Goal: Task Accomplishment & Management: Manage account settings

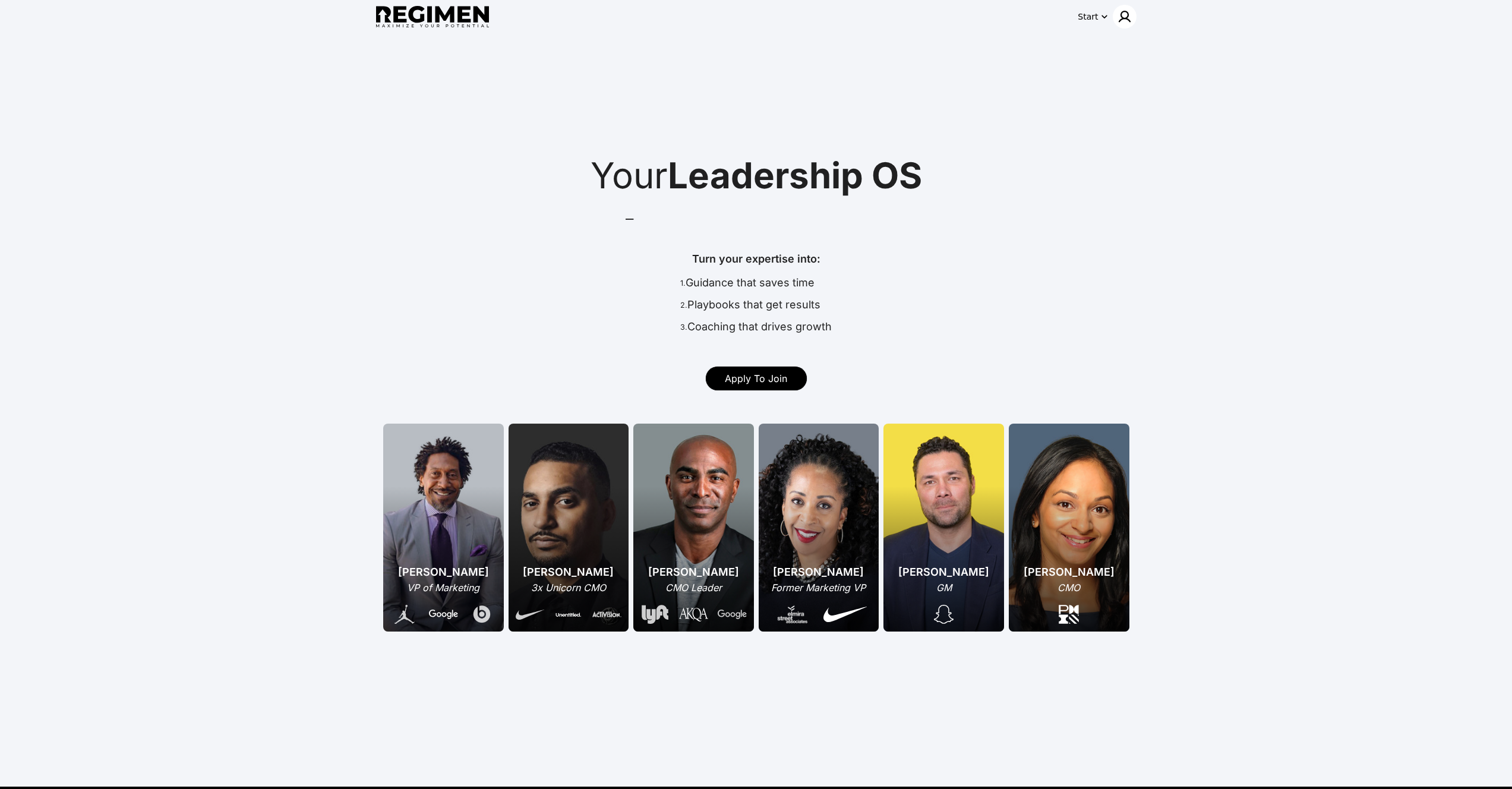
click at [1124, 12] on img at bounding box center [1124, 16] width 14 height 14
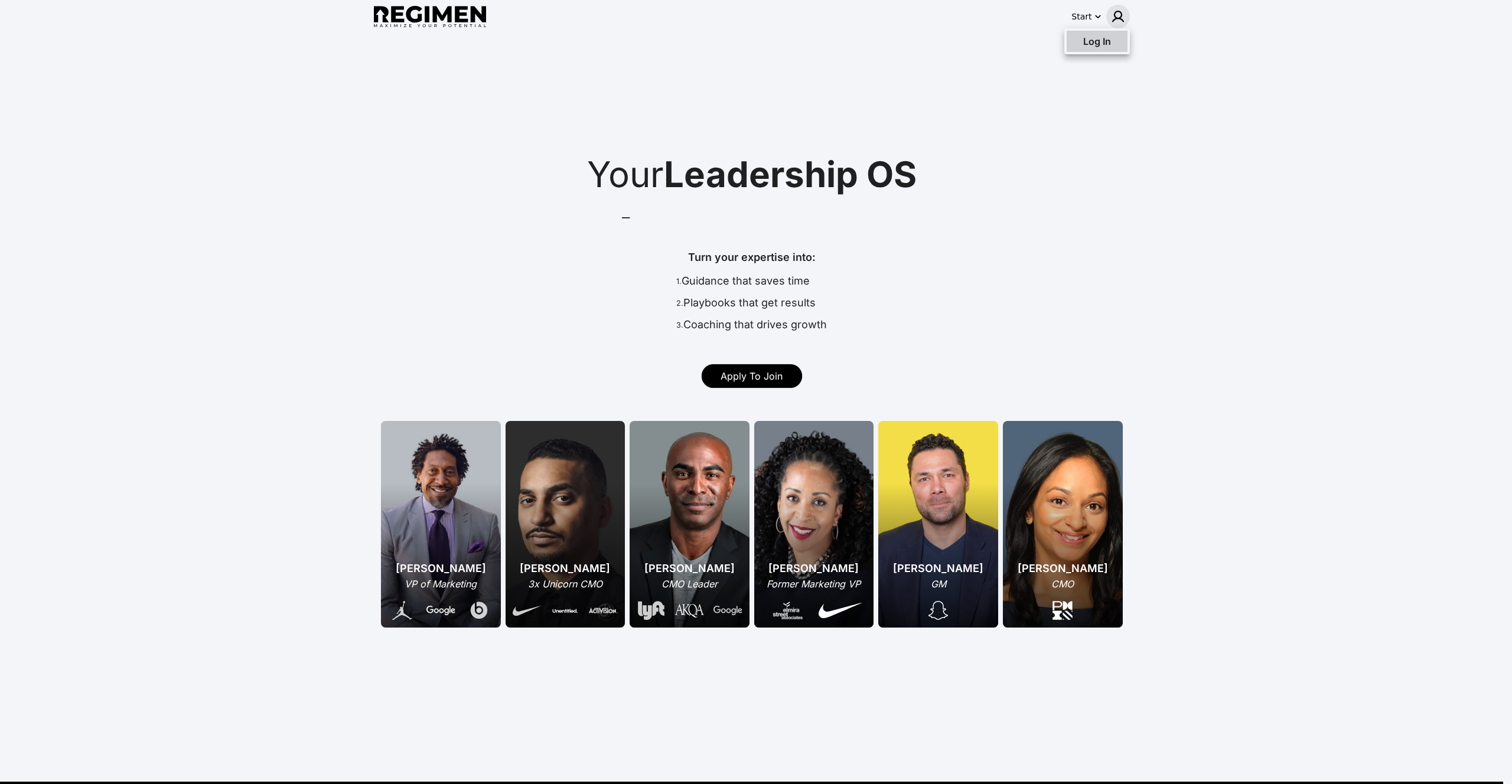
click at [1105, 46] on span "Log In" at bounding box center [1097, 41] width 28 height 12
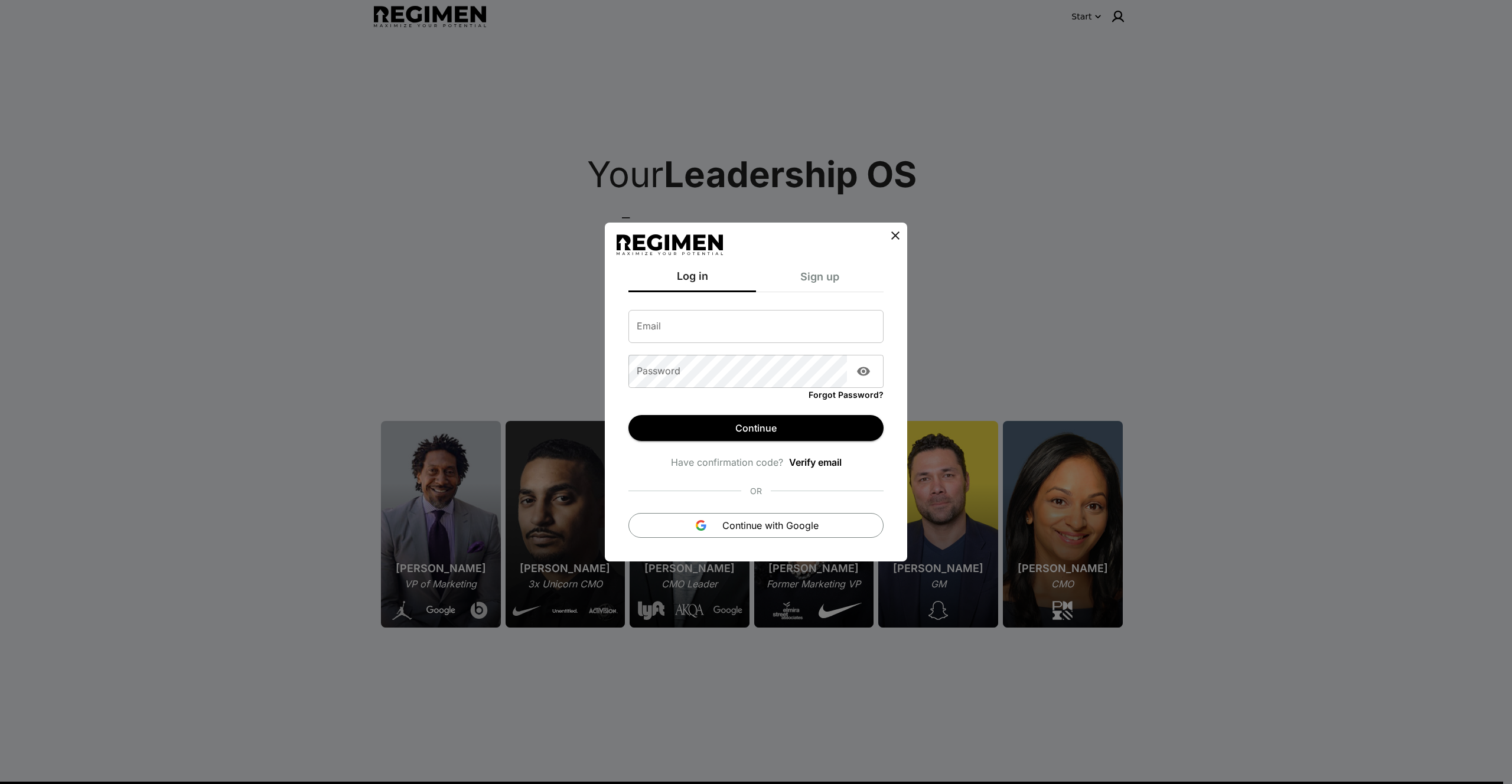
type input "**********"
click at [758, 431] on button "Continue" at bounding box center [756, 428] width 255 height 26
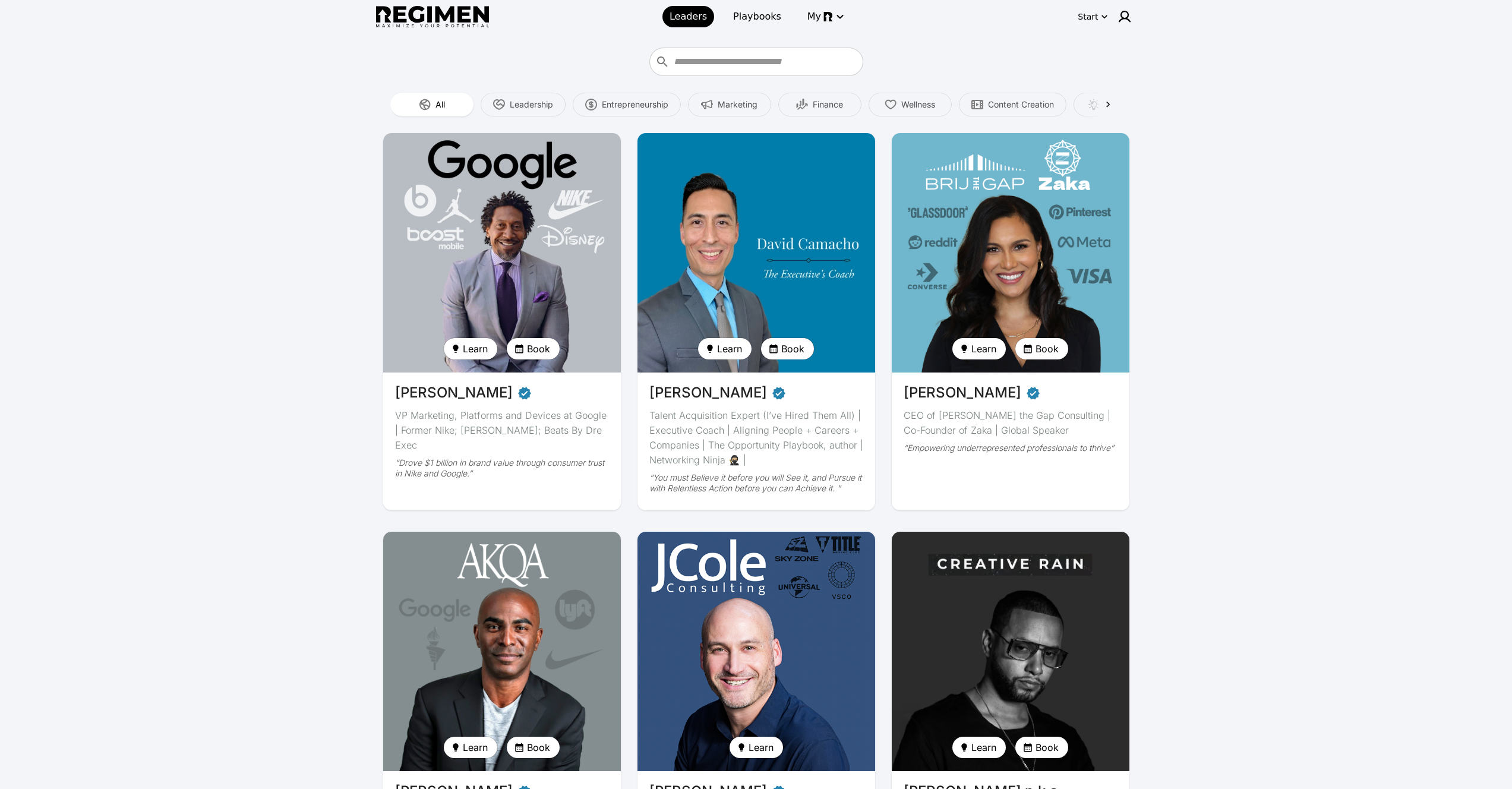
click at [818, 178] on img at bounding box center [756, 253] width 244 height 246
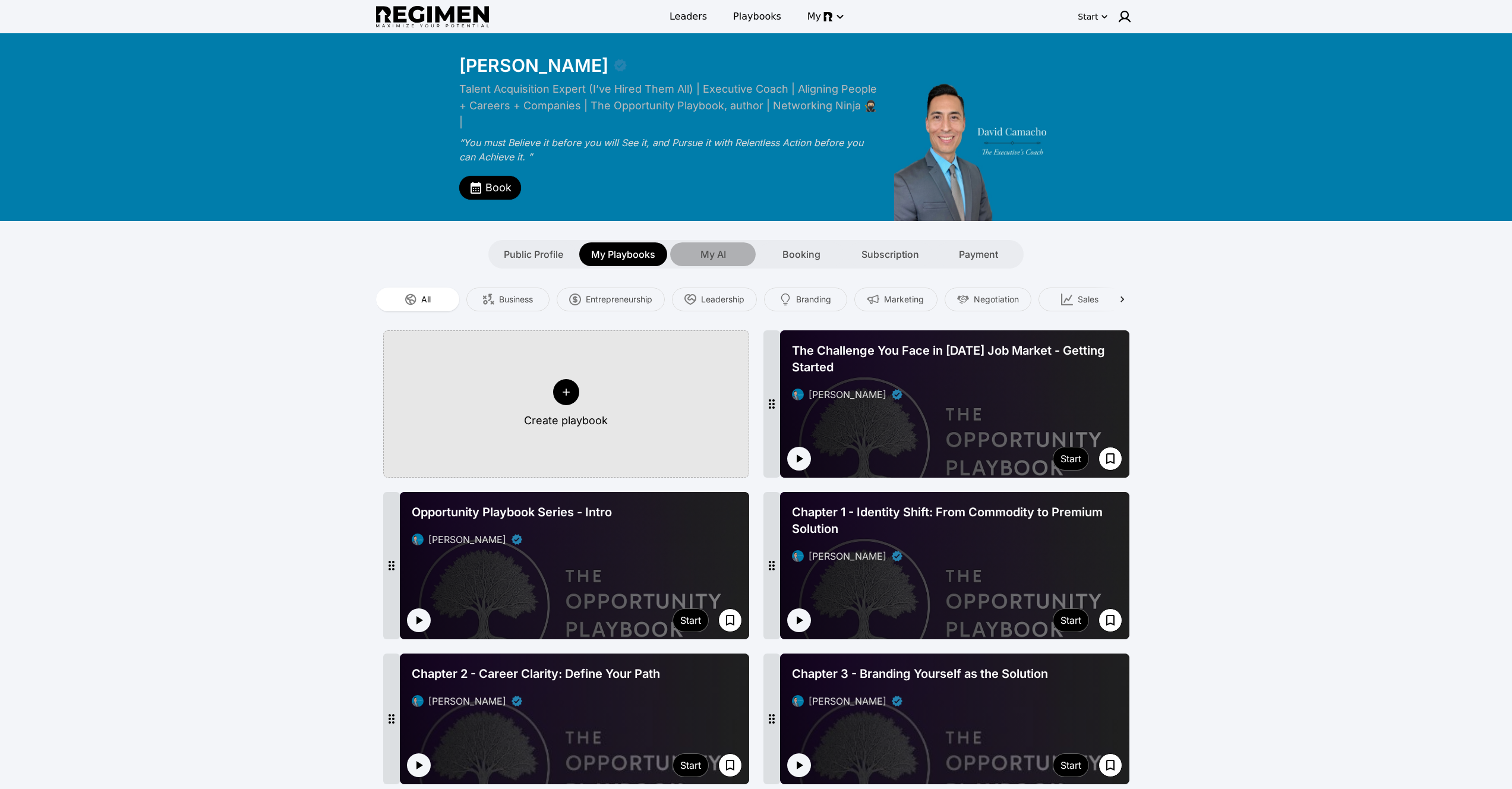
click at [699, 243] on div "My AI" at bounding box center [713, 255] width 86 height 24
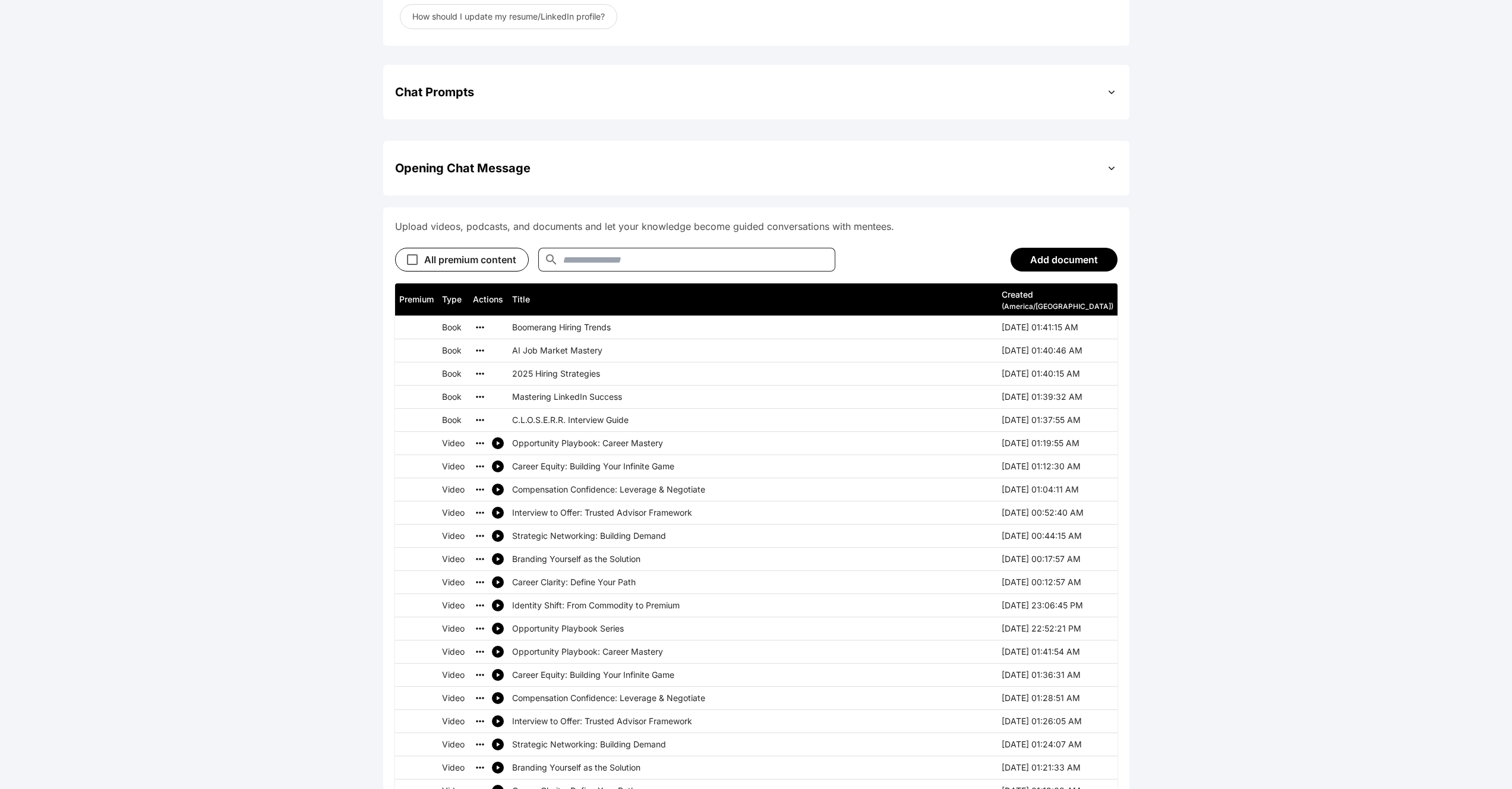
scroll to position [502, 0]
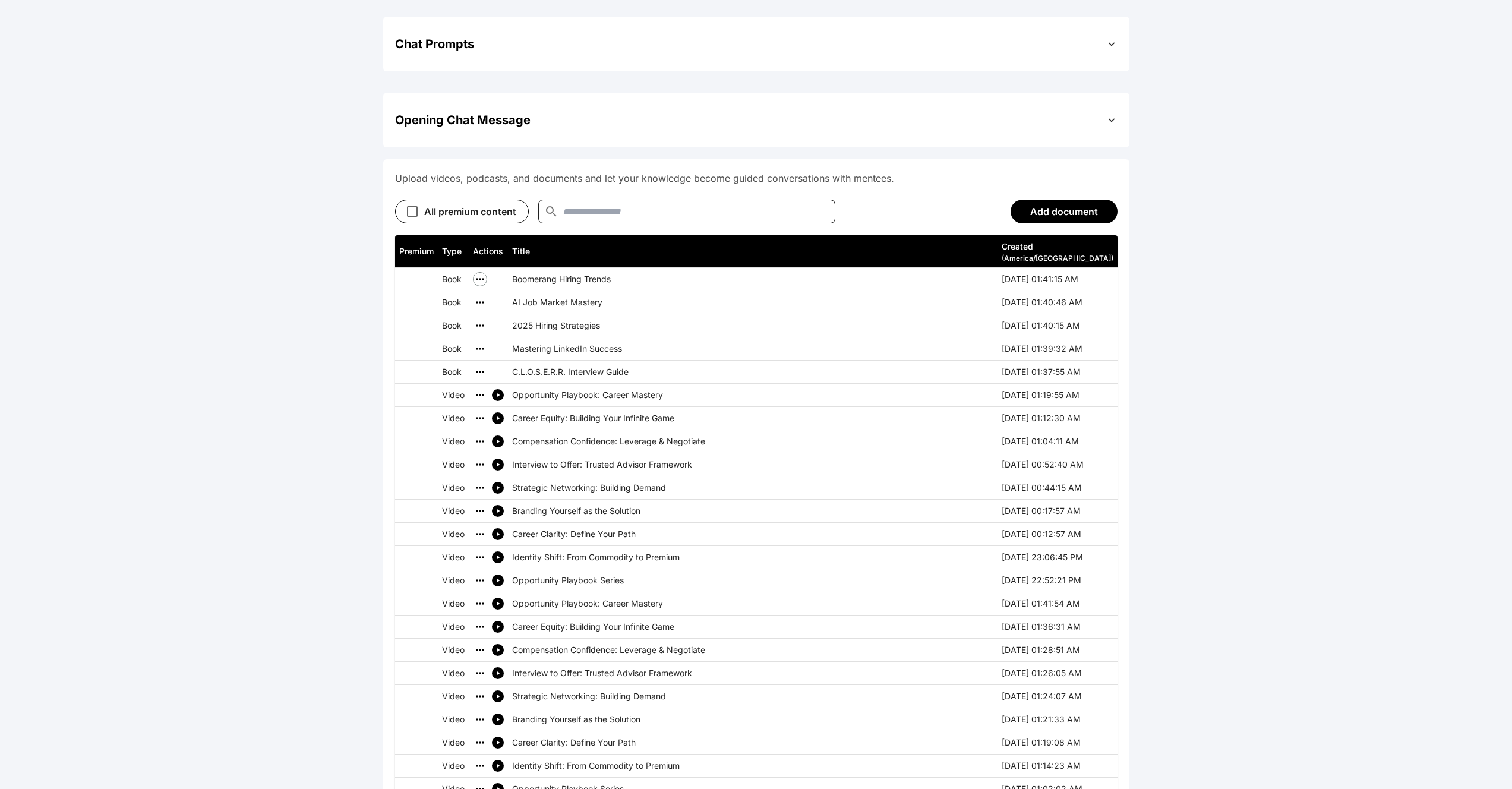
click at [478, 273] on icon "simple table" at bounding box center [480, 279] width 12 height 12
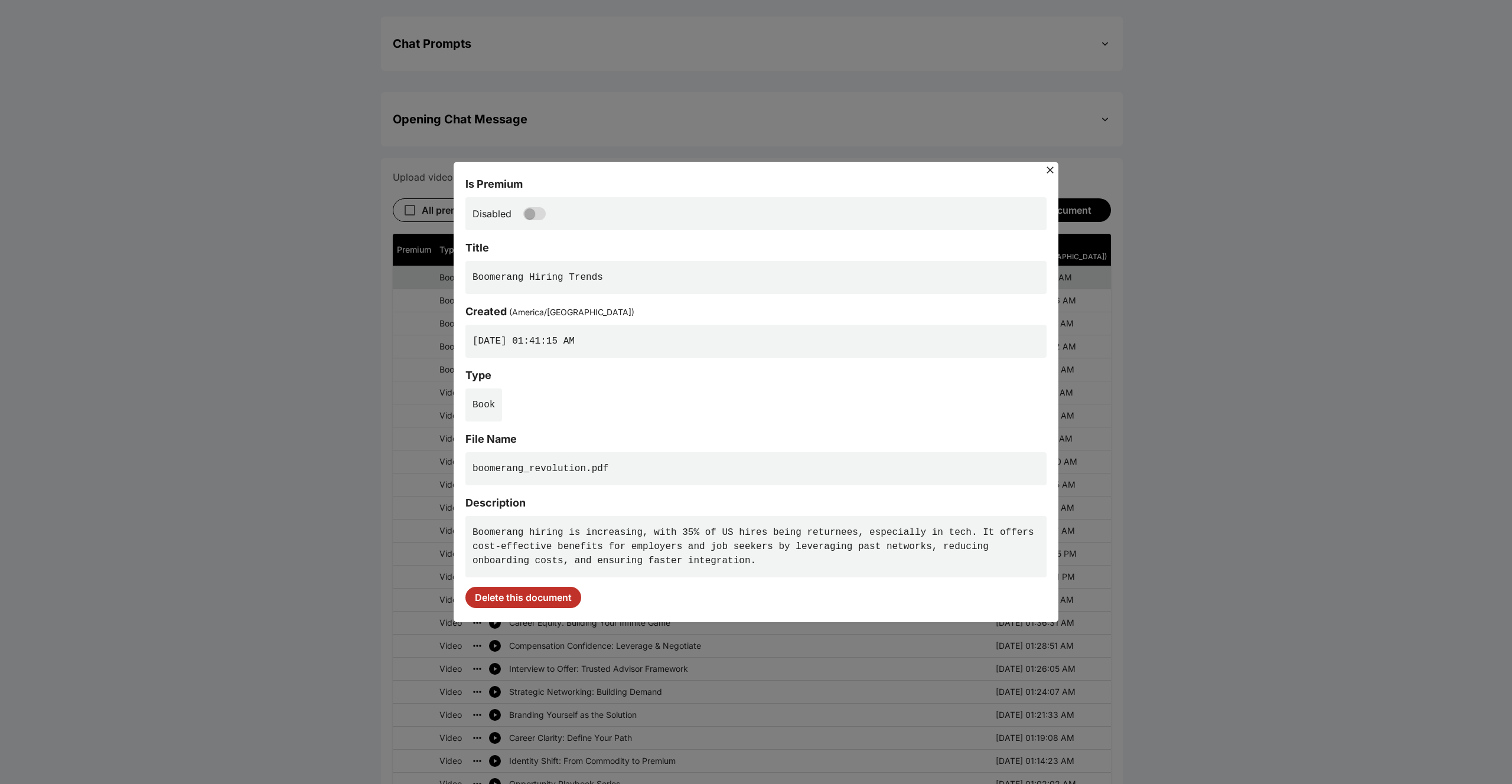
click at [535, 148] on div "Is Premium Disabled Title Boomerang Hiring Trends Created ( America/Toronto ) 2…" at bounding box center [756, 392] width 605 height 493
click at [1054, 164] on icon at bounding box center [1050, 170] width 12 height 12
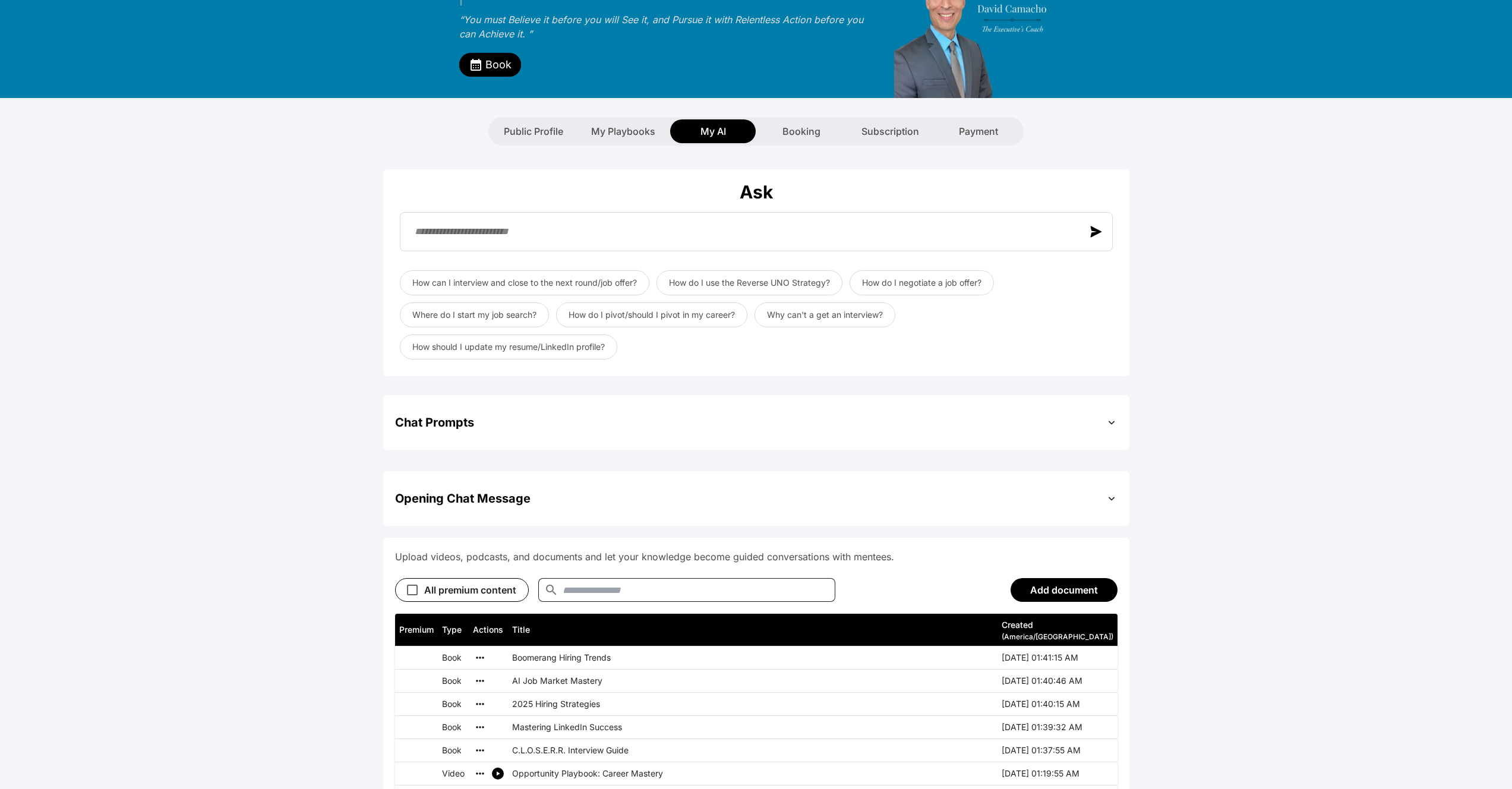
scroll to position [0, 0]
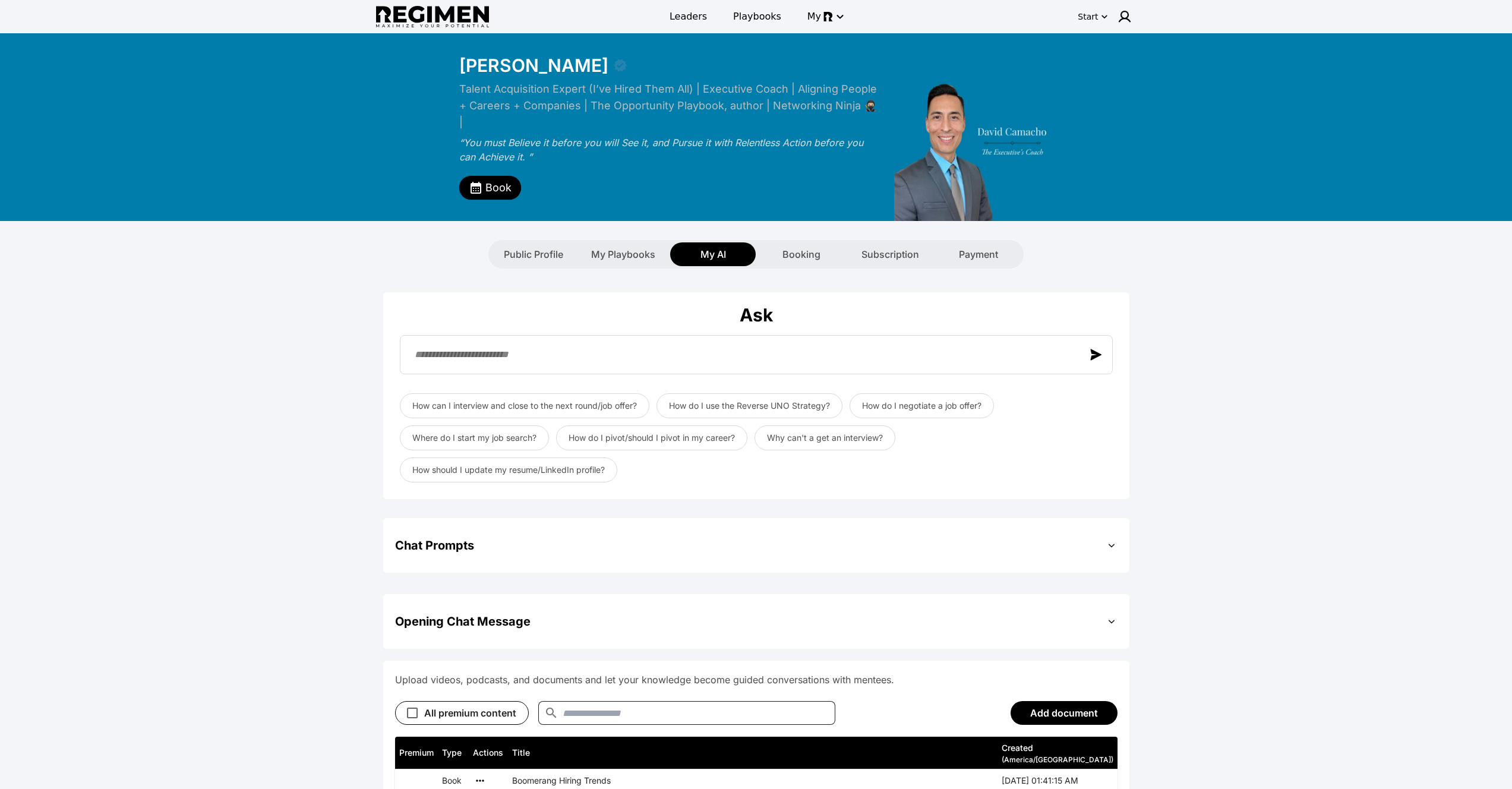
click at [539, 190] on div "David Camacho Talent Acquisition Expert (I’ve Hired Them All) | Executive Coach…" at bounding box center [756, 127] width 608 height 188
click at [542, 243] on div "Public Profile" at bounding box center [534, 255] width 86 height 24
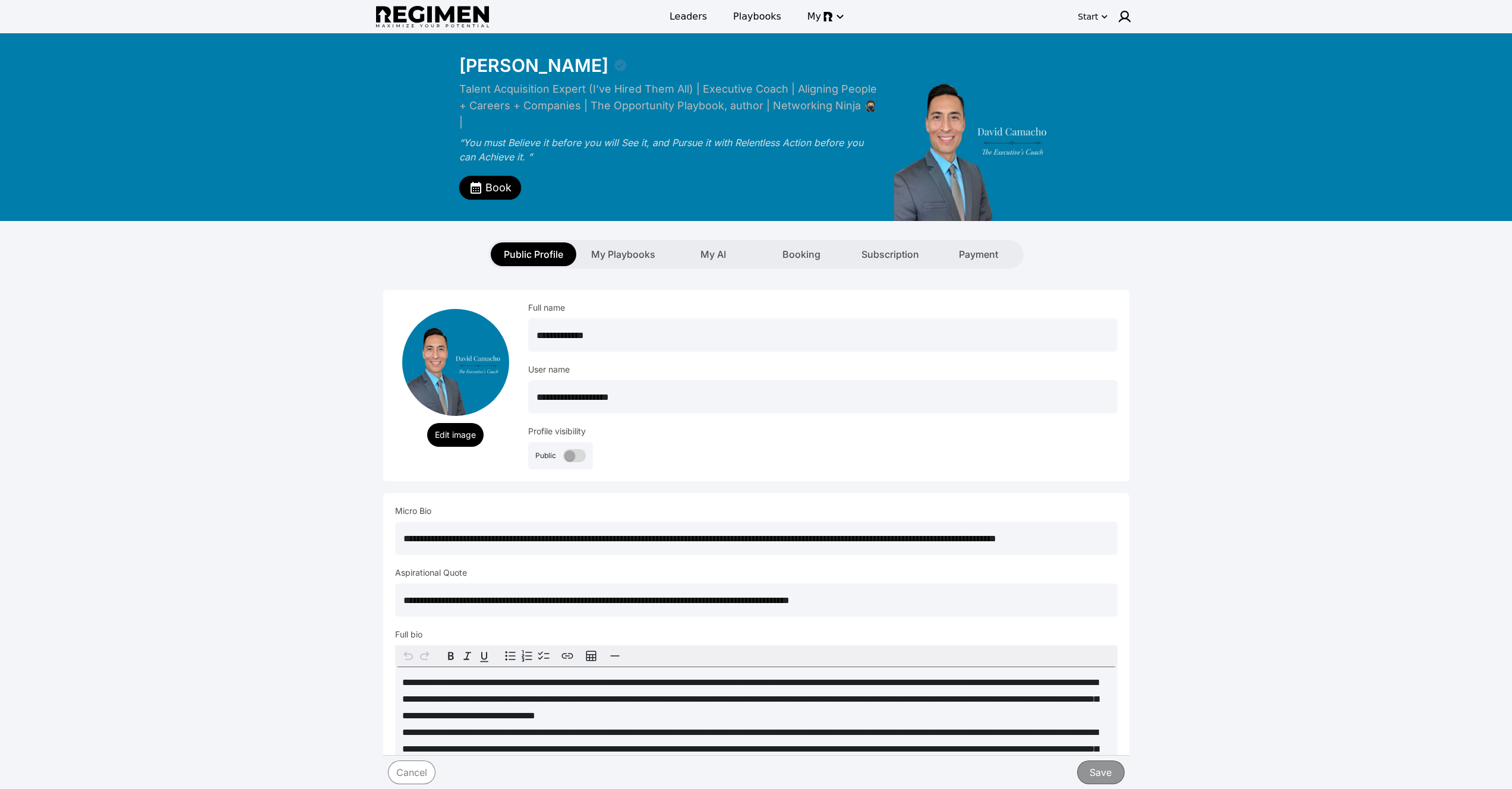
click at [779, 290] on div "**********" at bounding box center [756, 385] width 746 height 191
click at [728, 246] on div "My AI" at bounding box center [713, 255] width 86 height 24
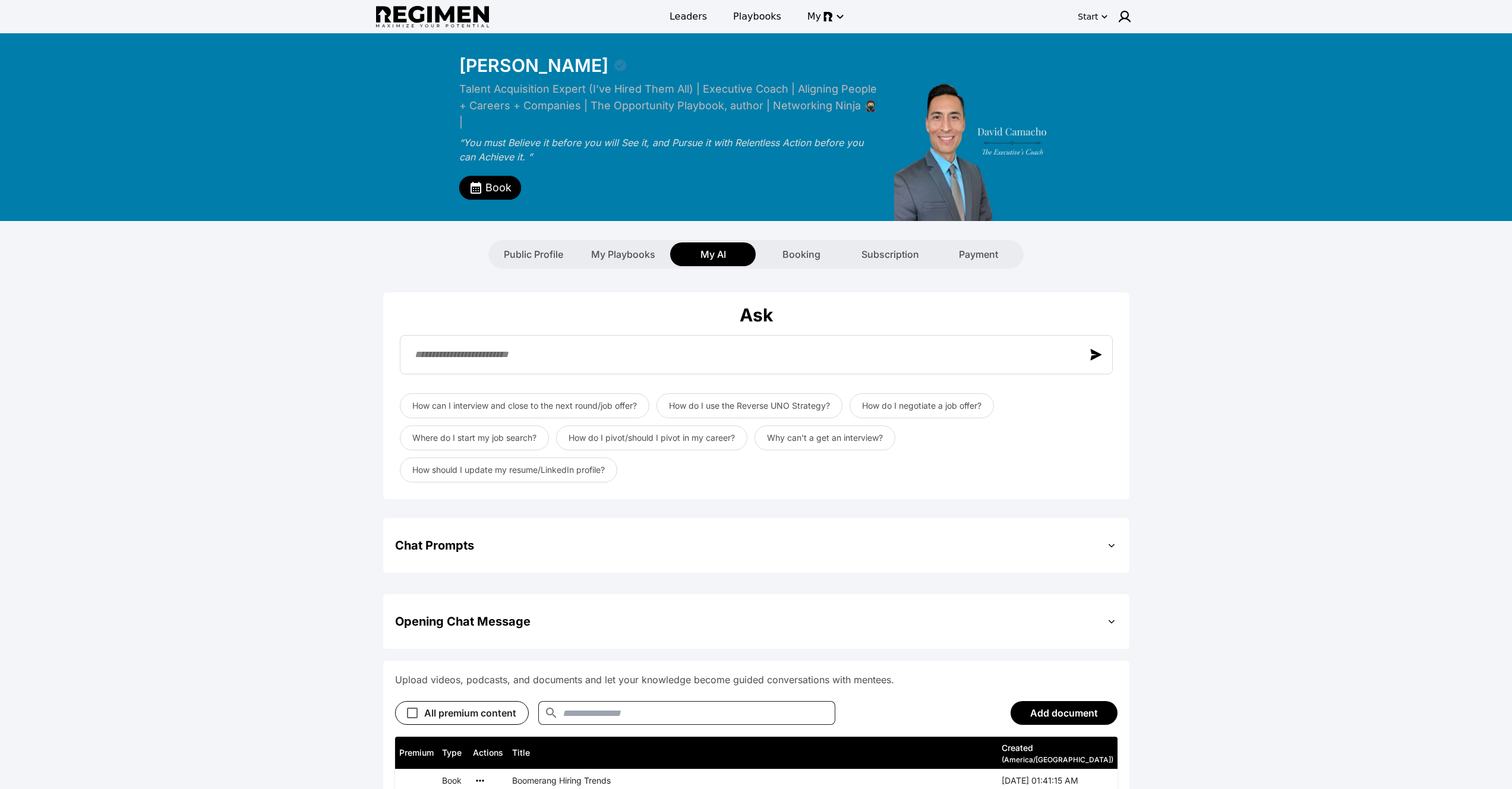
scroll to position [223, 0]
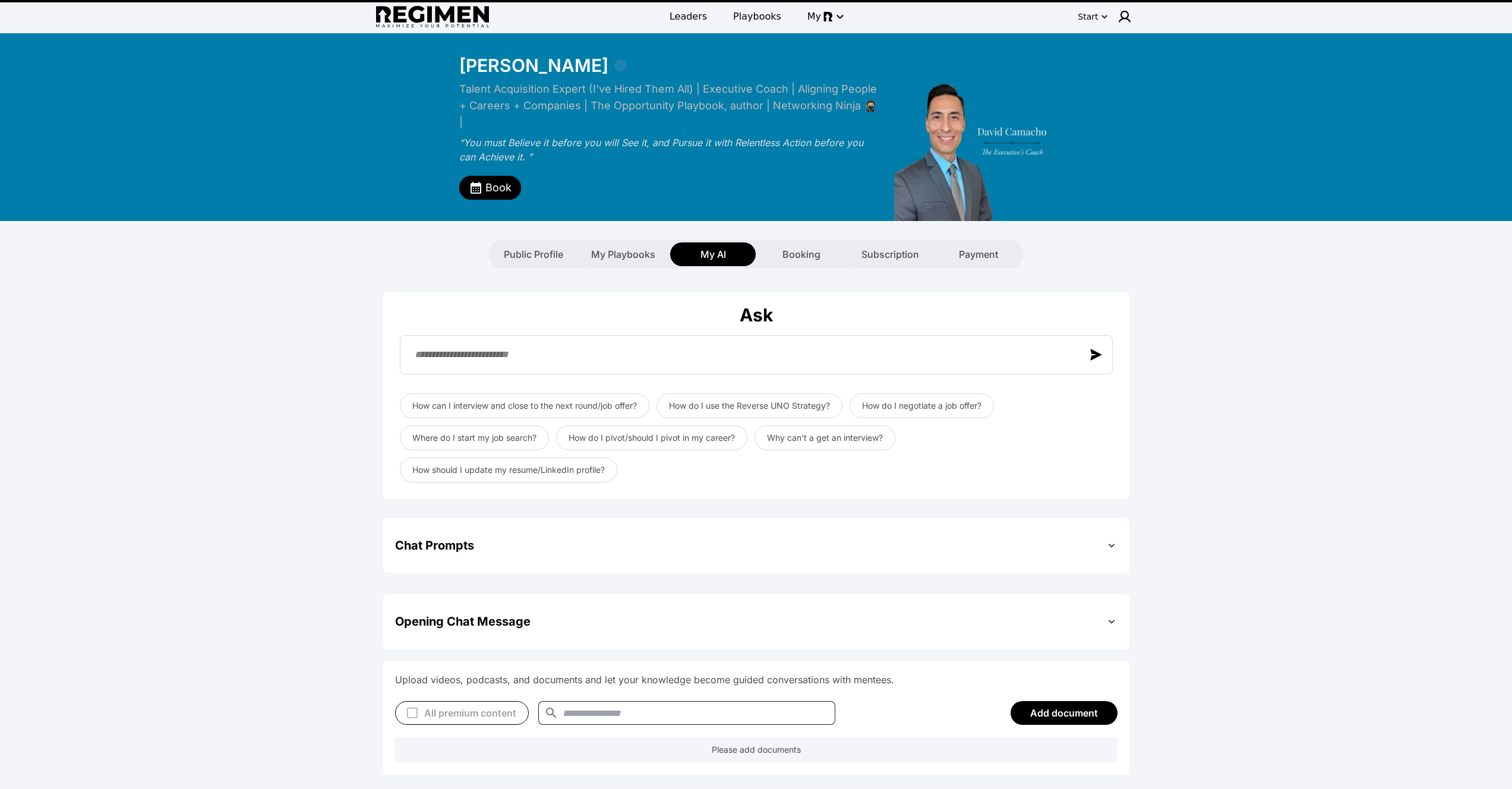
scroll to position [230, 0]
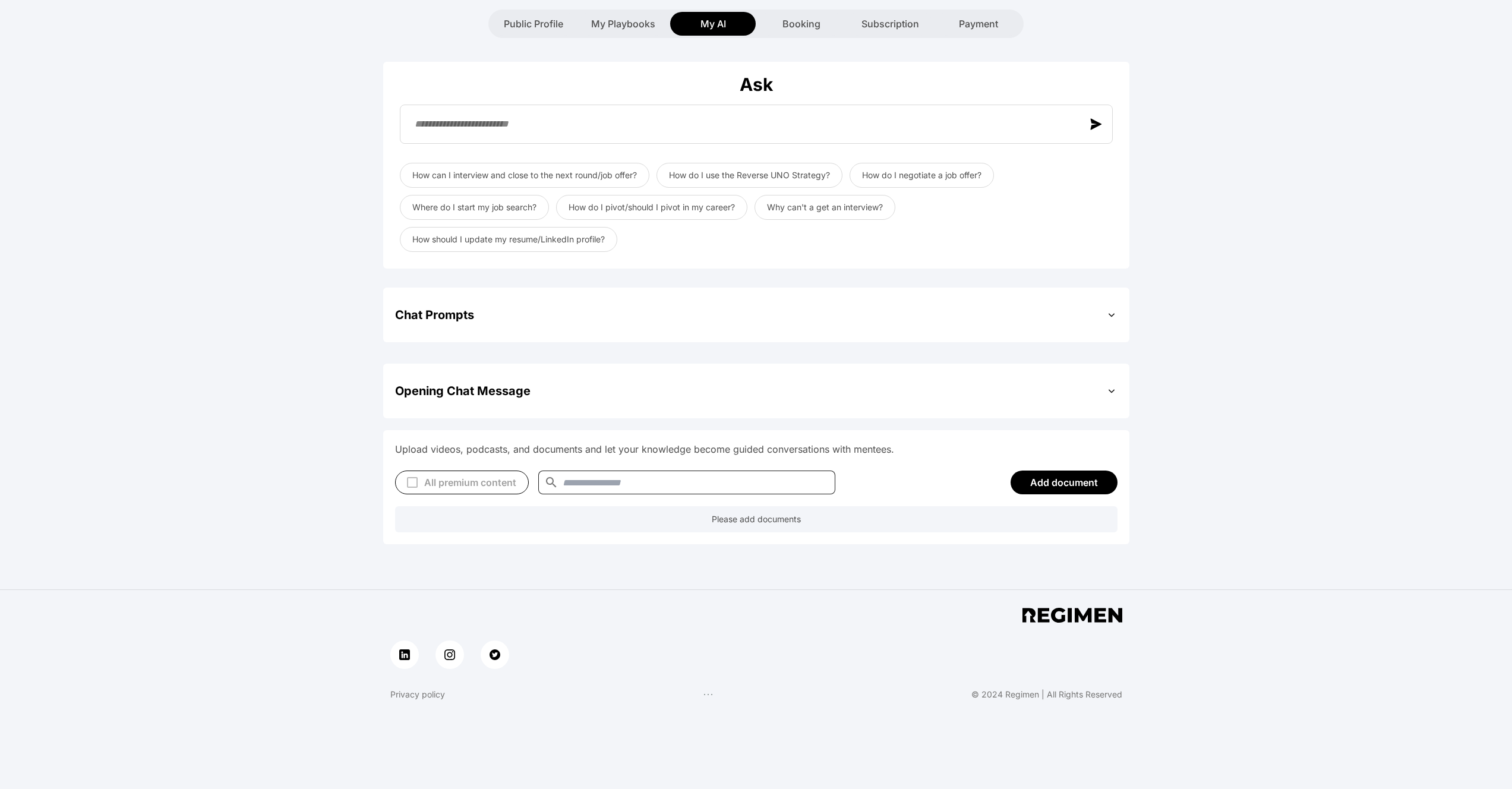
type textarea "**********"
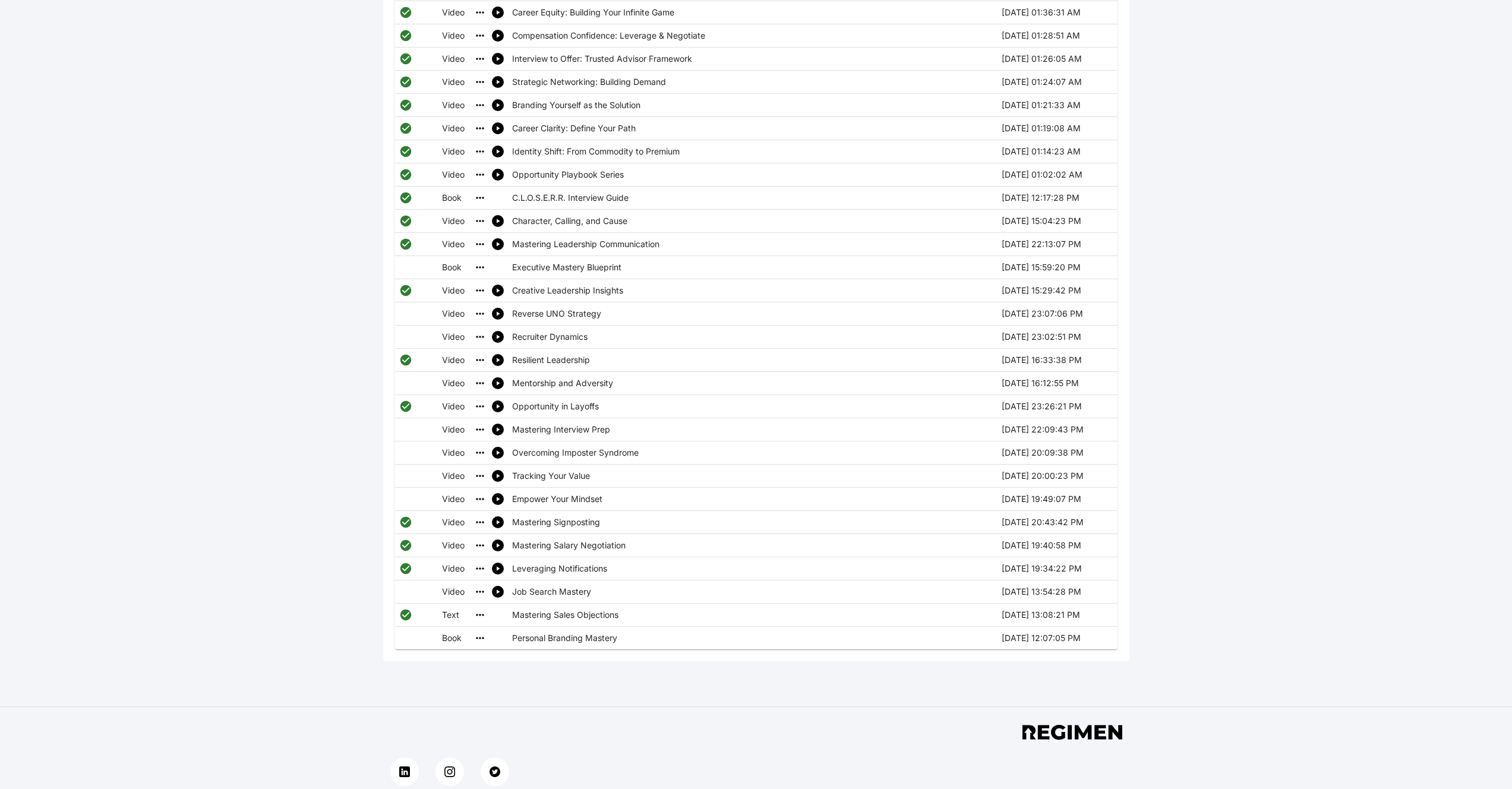
scroll to position [1050, 0]
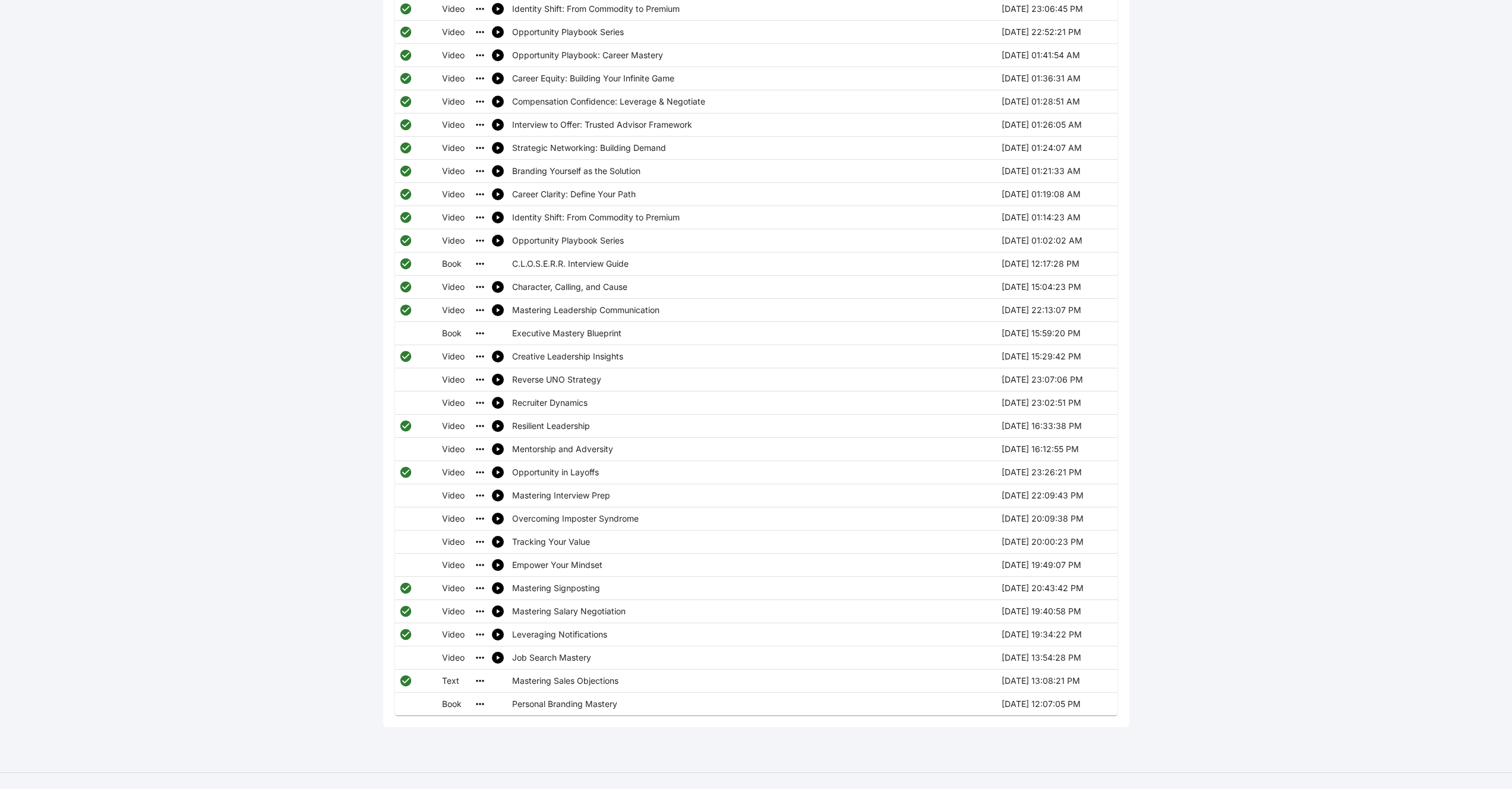
click at [564, 183] on td "Career Clarity: Define Your Path" at bounding box center [753, 194] width 490 height 23
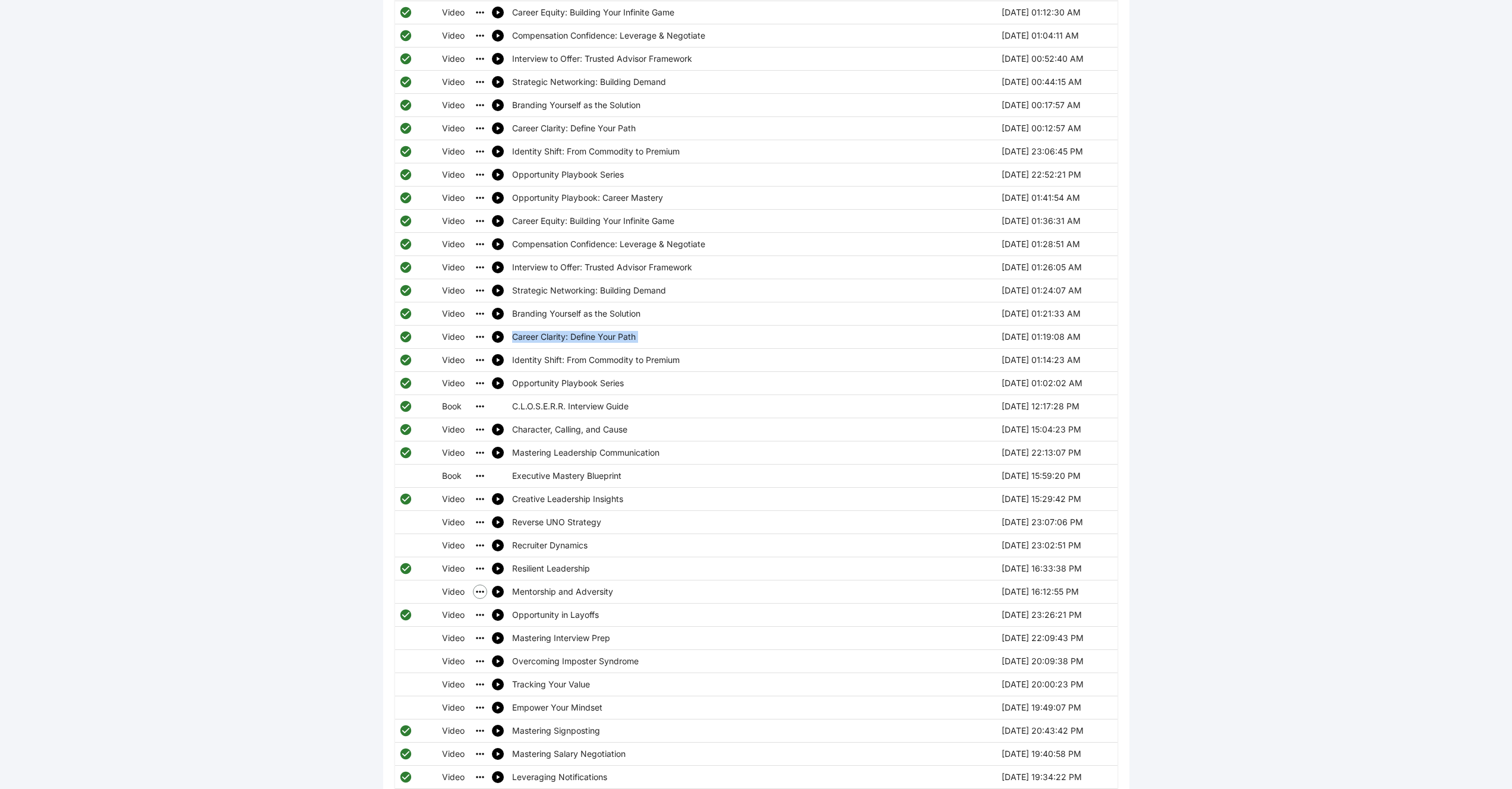
scroll to position [885, 0]
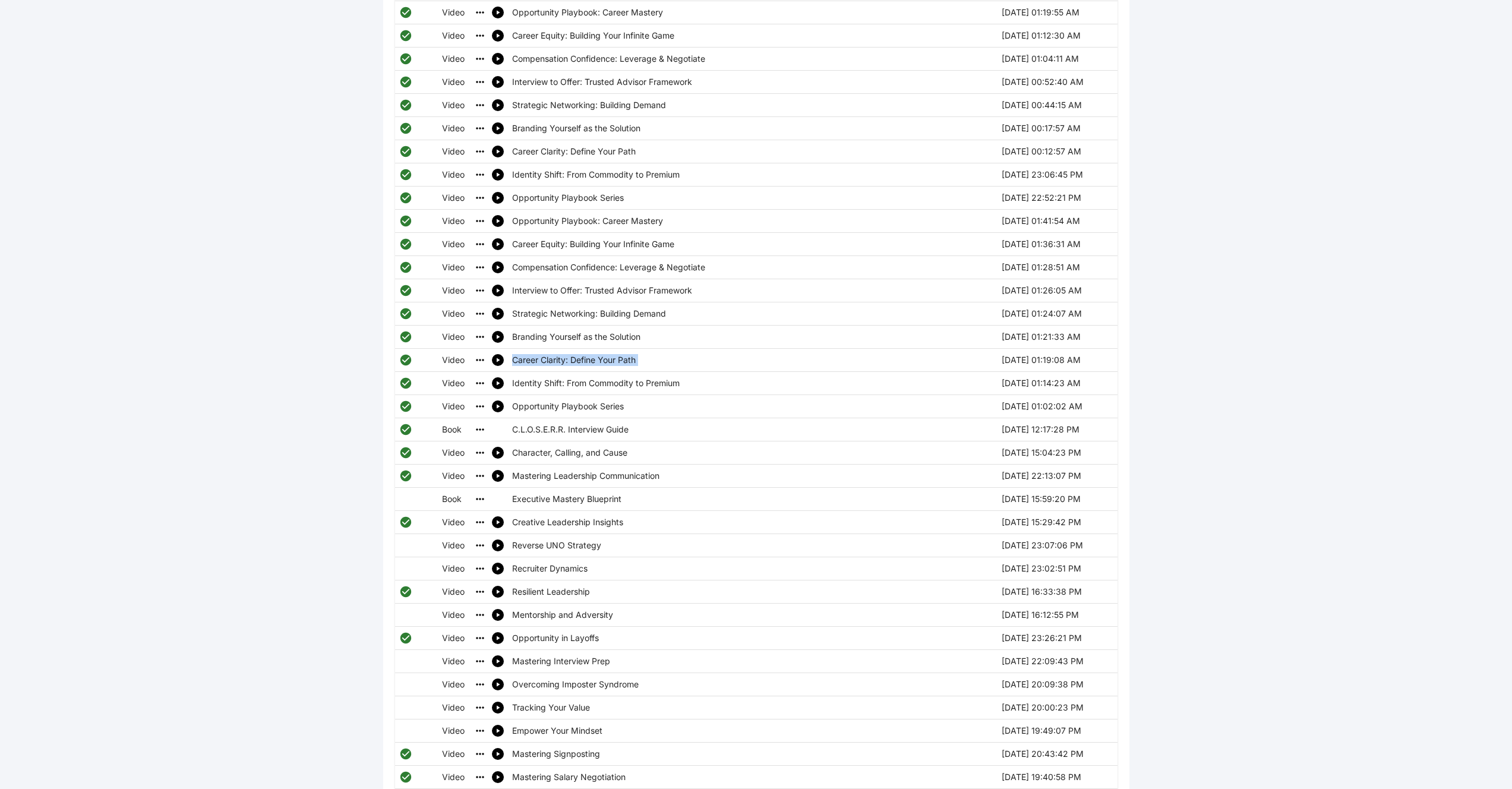
click at [561, 233] on td "Career Equity: Building Your Infinite Game" at bounding box center [753, 244] width 490 height 23
click at [479, 494] on icon "simple table" at bounding box center [480, 499] width 12 height 12
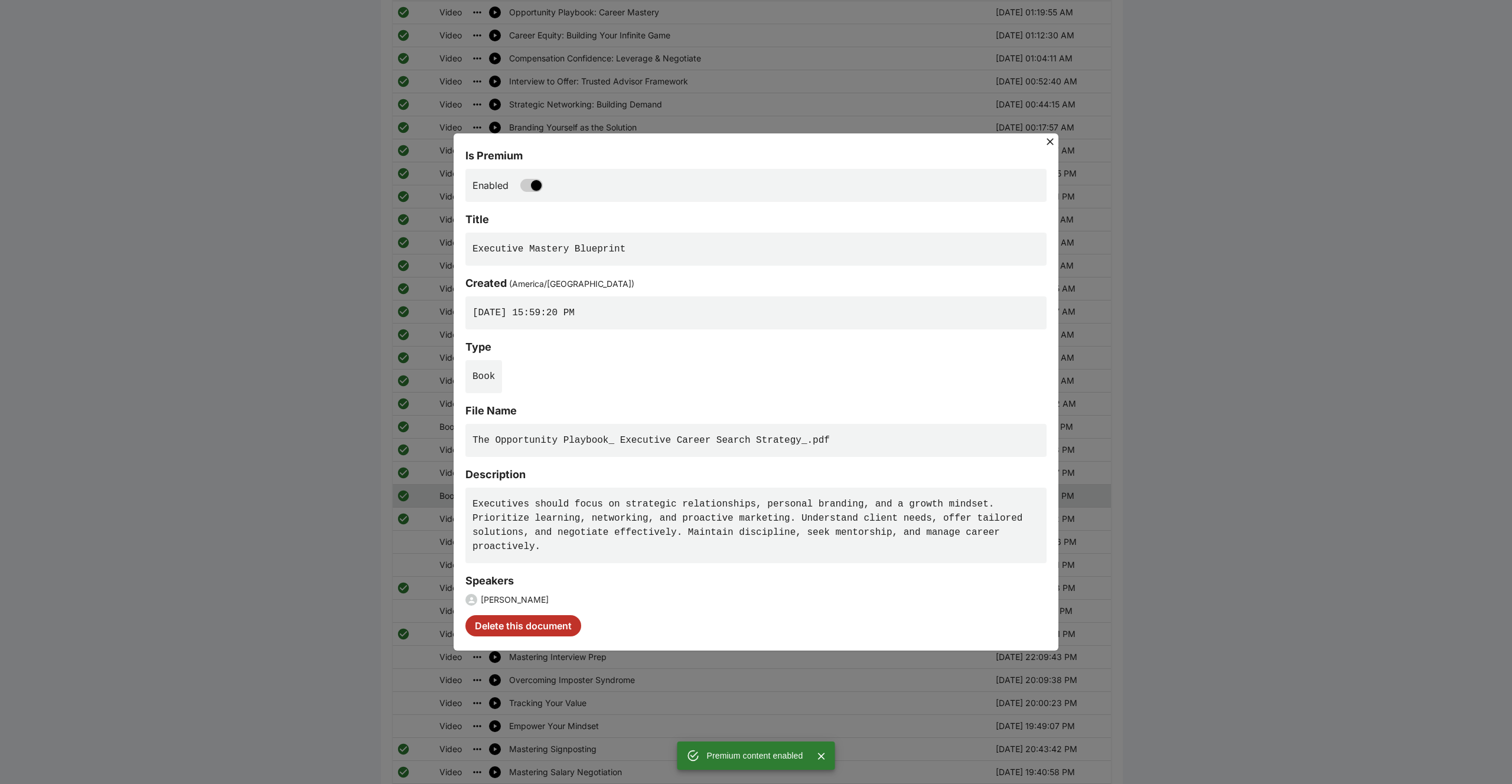
click at [536, 135] on div "Is Premium Enabled Title Executive Mastery Blueprint Created ( America/Toronto …" at bounding box center [756, 392] width 605 height 518
click at [549, 113] on div "Is Premium Enabled Title Executive Mastery Blueprint Created ( America/Toronto …" at bounding box center [756, 392] width 1512 height 784
click at [1052, 142] on icon at bounding box center [1050, 141] width 12 height 12
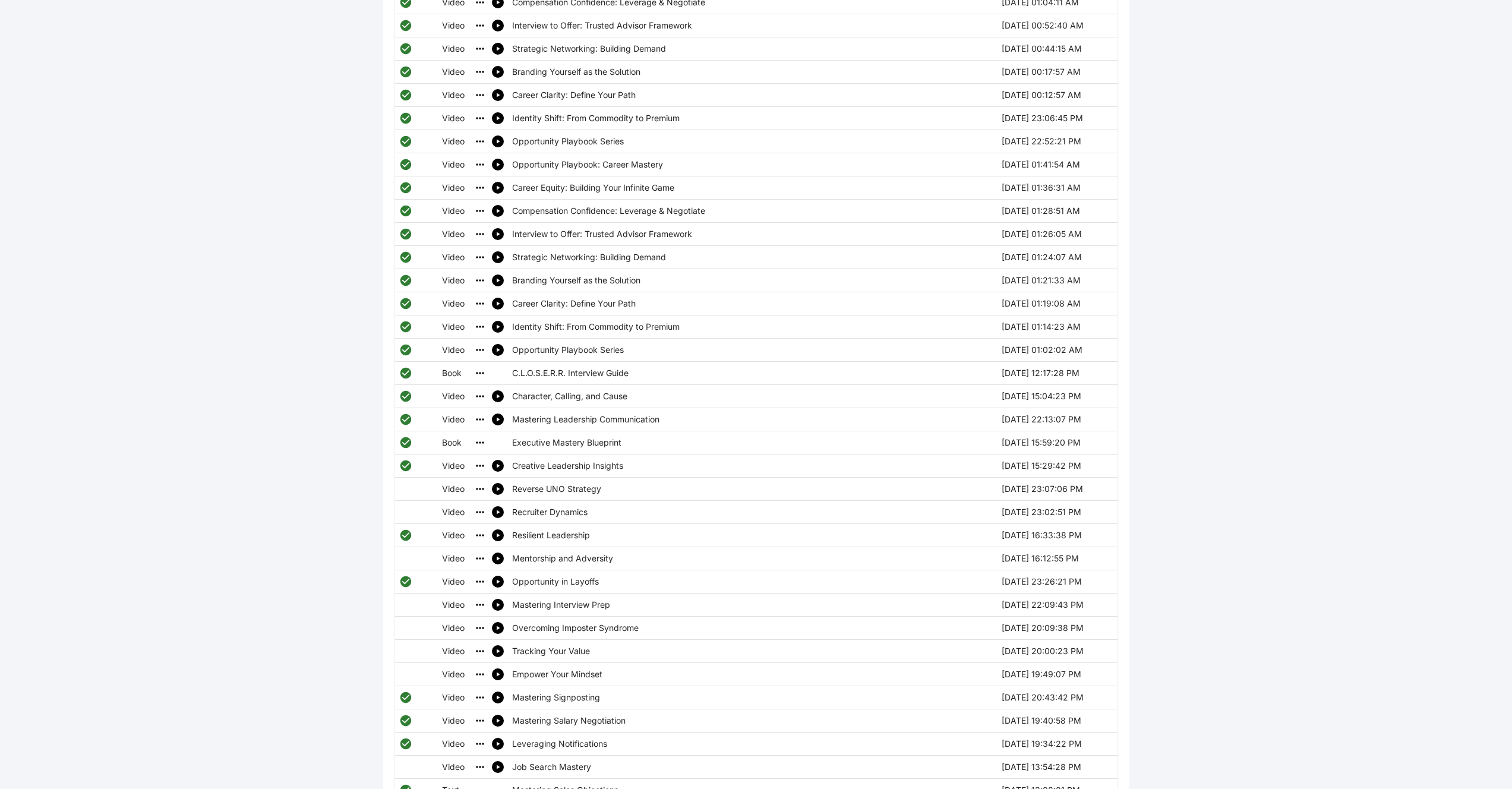
scroll to position [1001, 0]
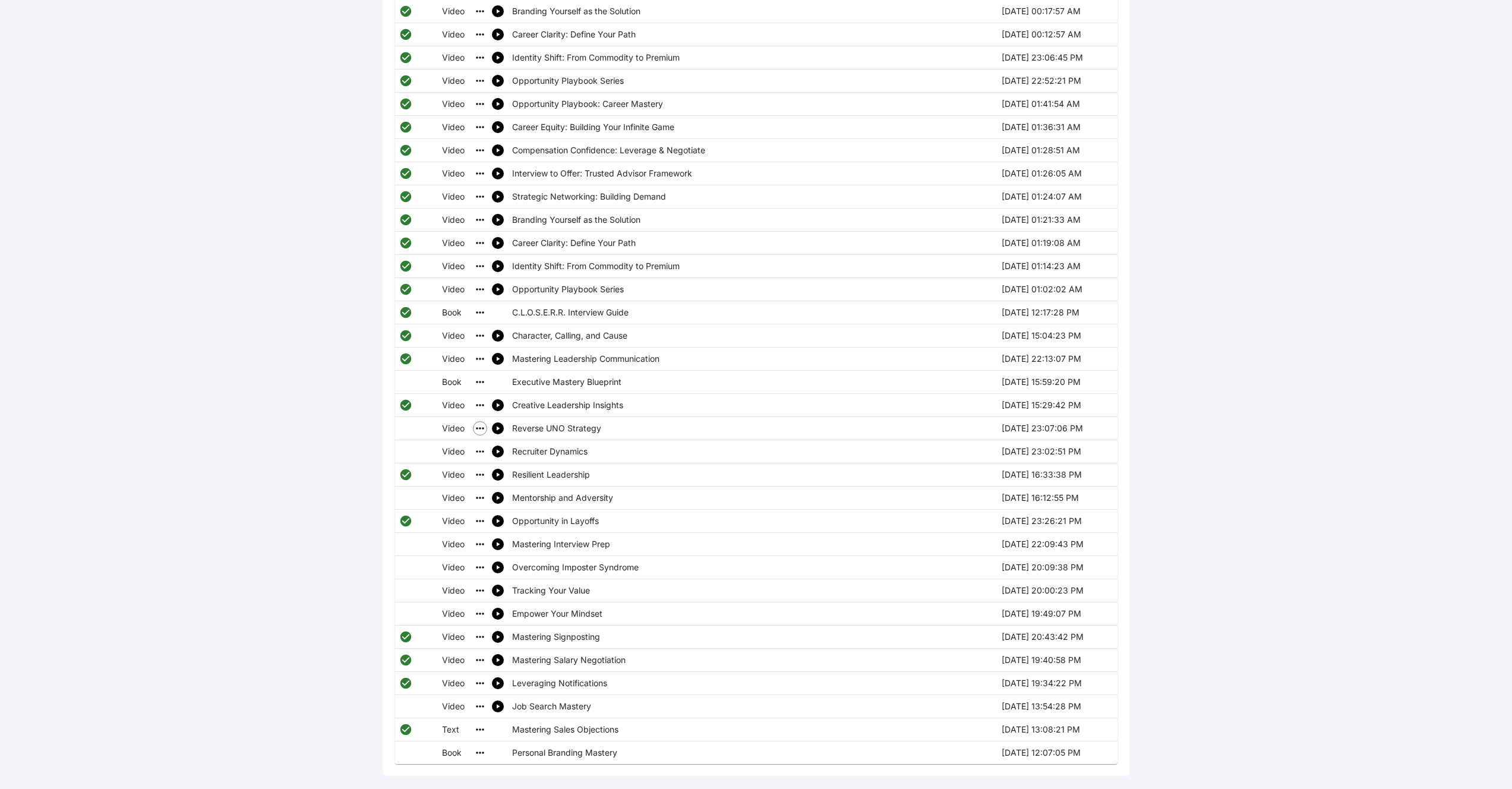
click at [478, 423] on icon "simple table" at bounding box center [480, 428] width 12 height 12
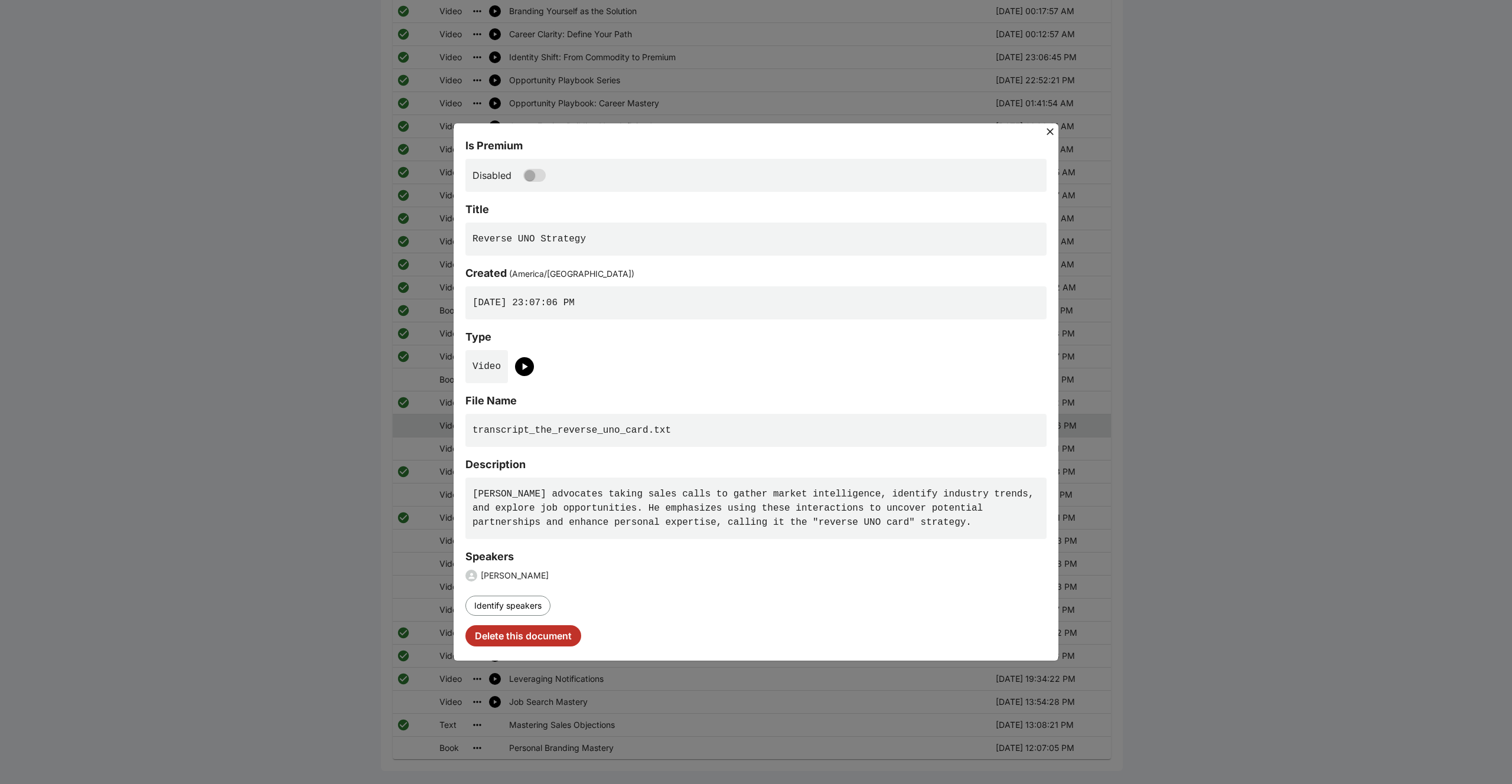
click at [562, 115] on div "Is Premium Disabled Title Reverse UNO Strategy Created ( America/Toronto ) 2025…" at bounding box center [756, 392] width 605 height 571
click at [804, 50] on div "Is Premium Disabled Title Reverse UNO Strategy Created ( America/Toronto ) 2025…" at bounding box center [756, 392] width 1512 height 784
click at [692, 44] on div "Is Premium Disabled Title Reverse UNO Strategy Created ( America/Toronto ) 2025…" at bounding box center [756, 392] width 1512 height 784
click at [1050, 130] on icon at bounding box center [1050, 131] width 12 height 12
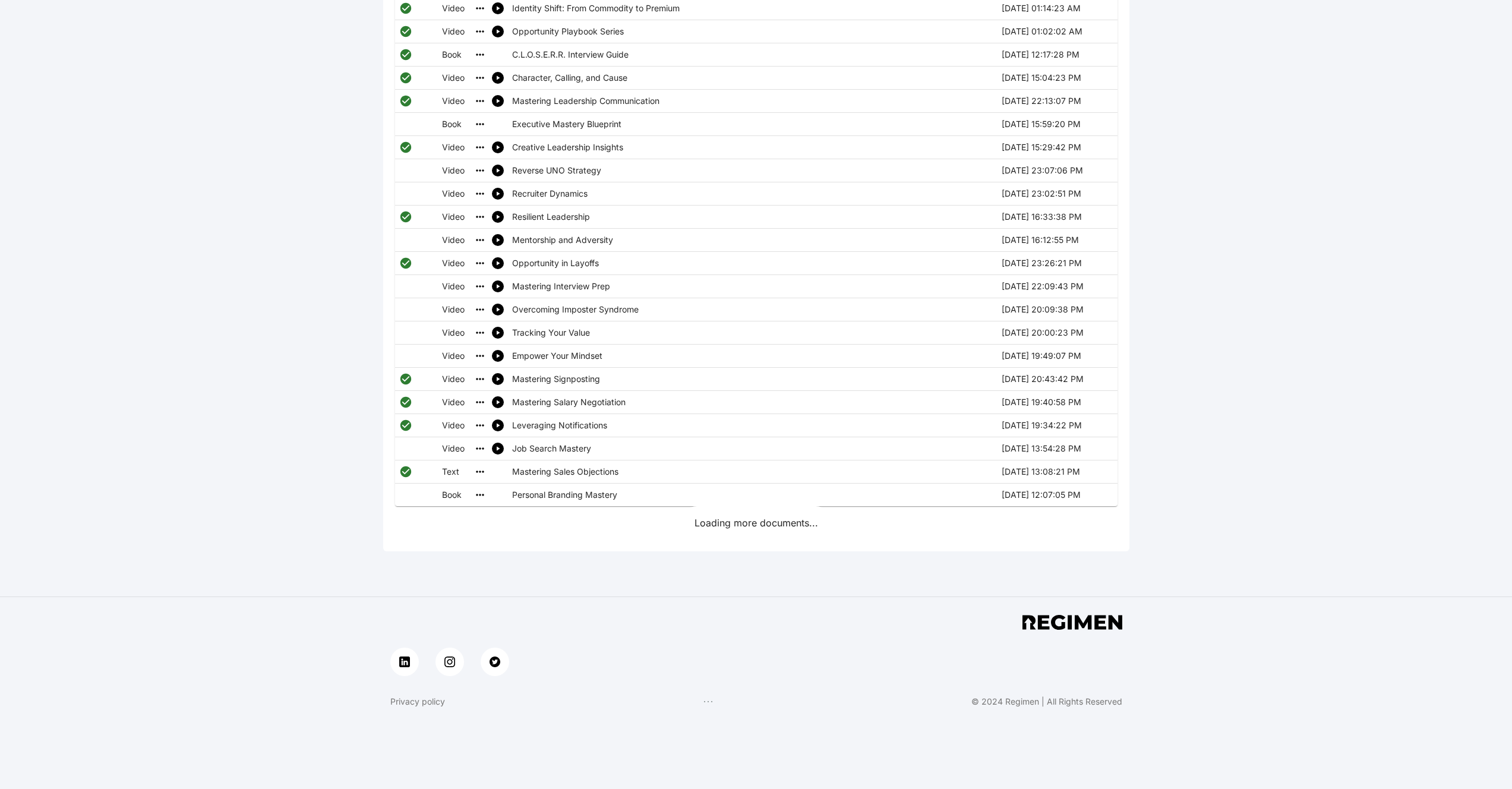
scroll to position [1058, 0]
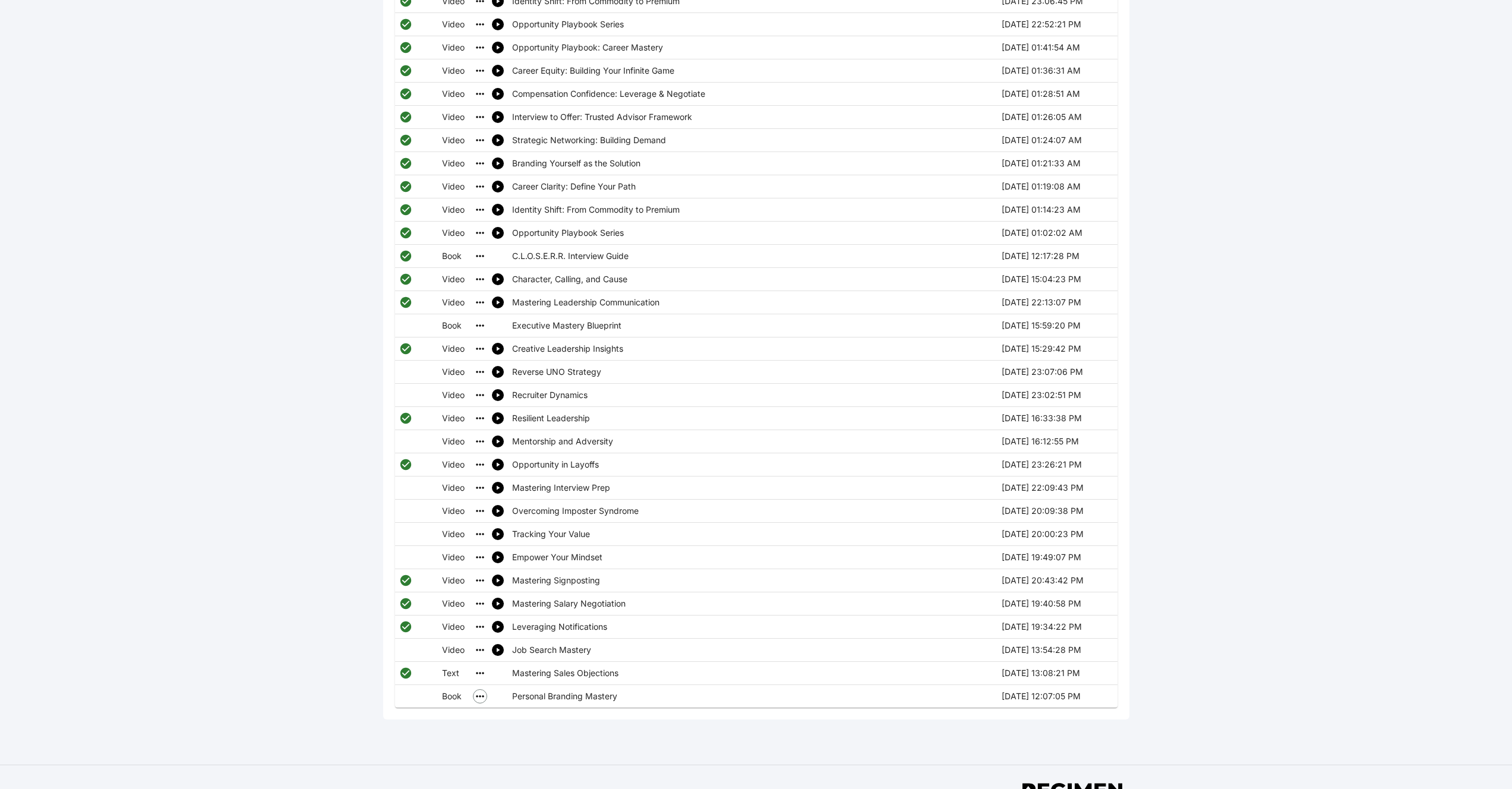
click at [478, 695] on icon "simple table" at bounding box center [480, 696] width 7 height 2
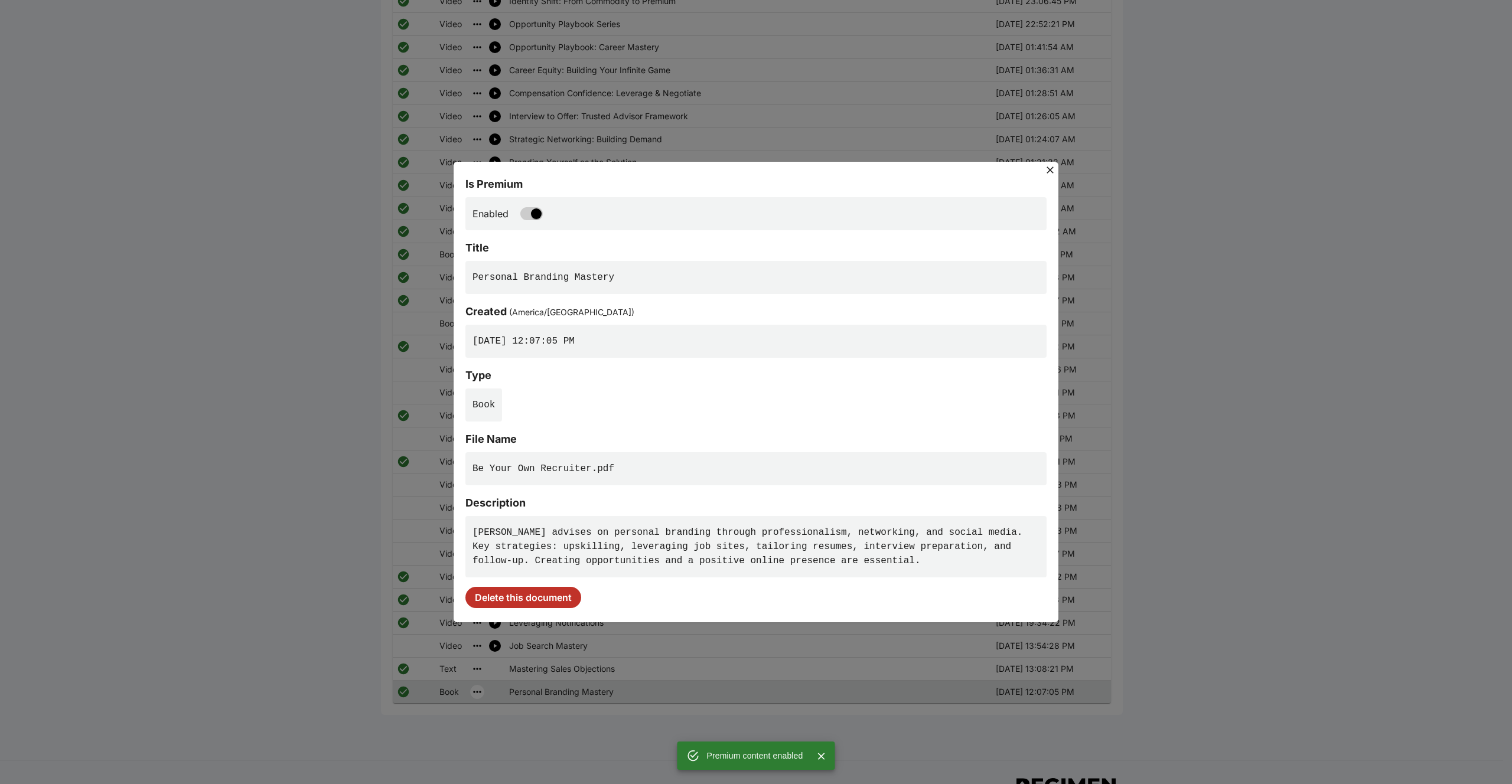
click at [752, 120] on div "Is Premium Enabled Title Personal Branding Mastery Created ( America/Toronto ) …" at bounding box center [756, 392] width 1512 height 784
click at [1056, 167] on button at bounding box center [1050, 170] width 17 height 17
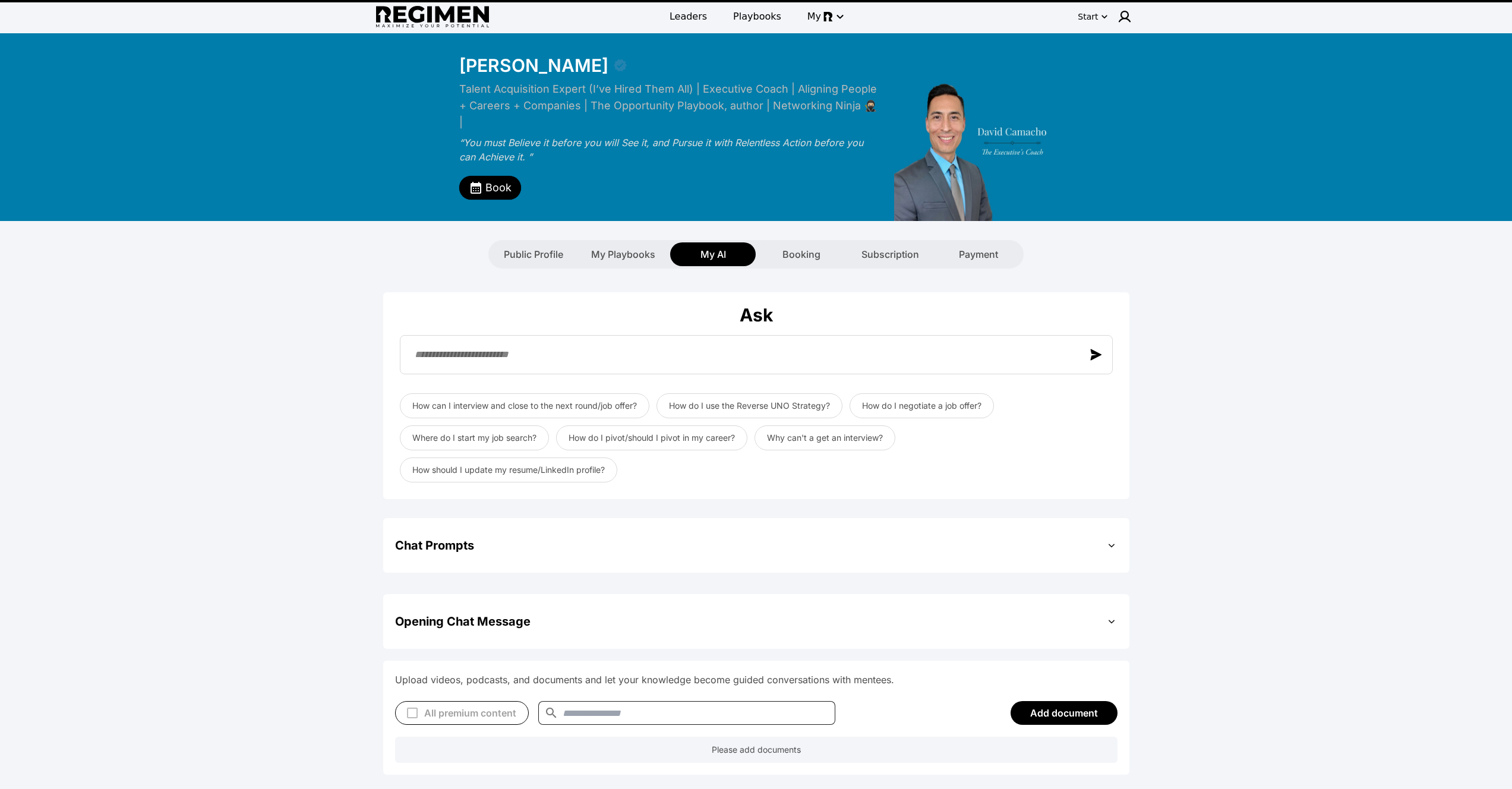
scroll to position [230, 0]
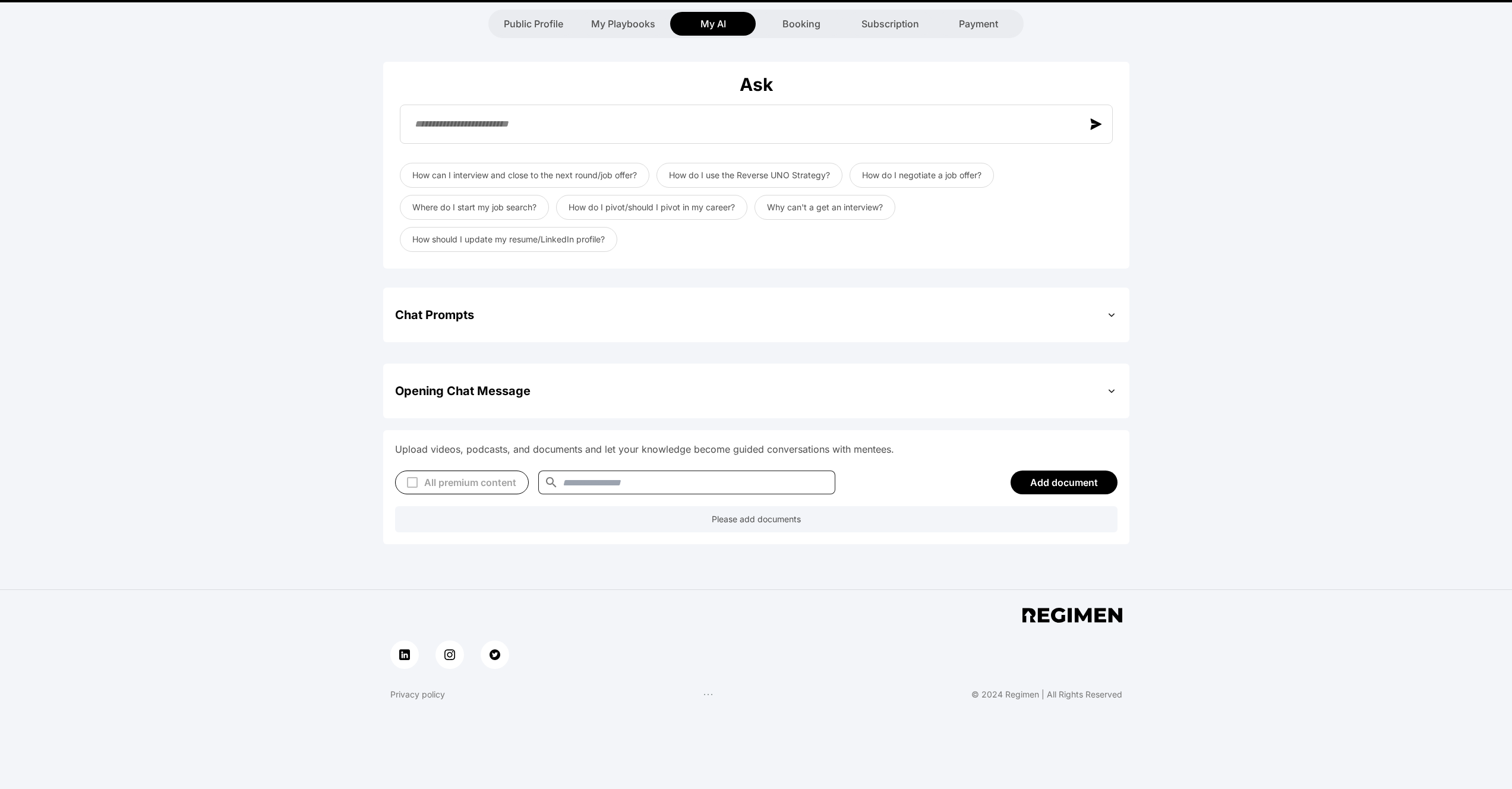
type textarea "**********"
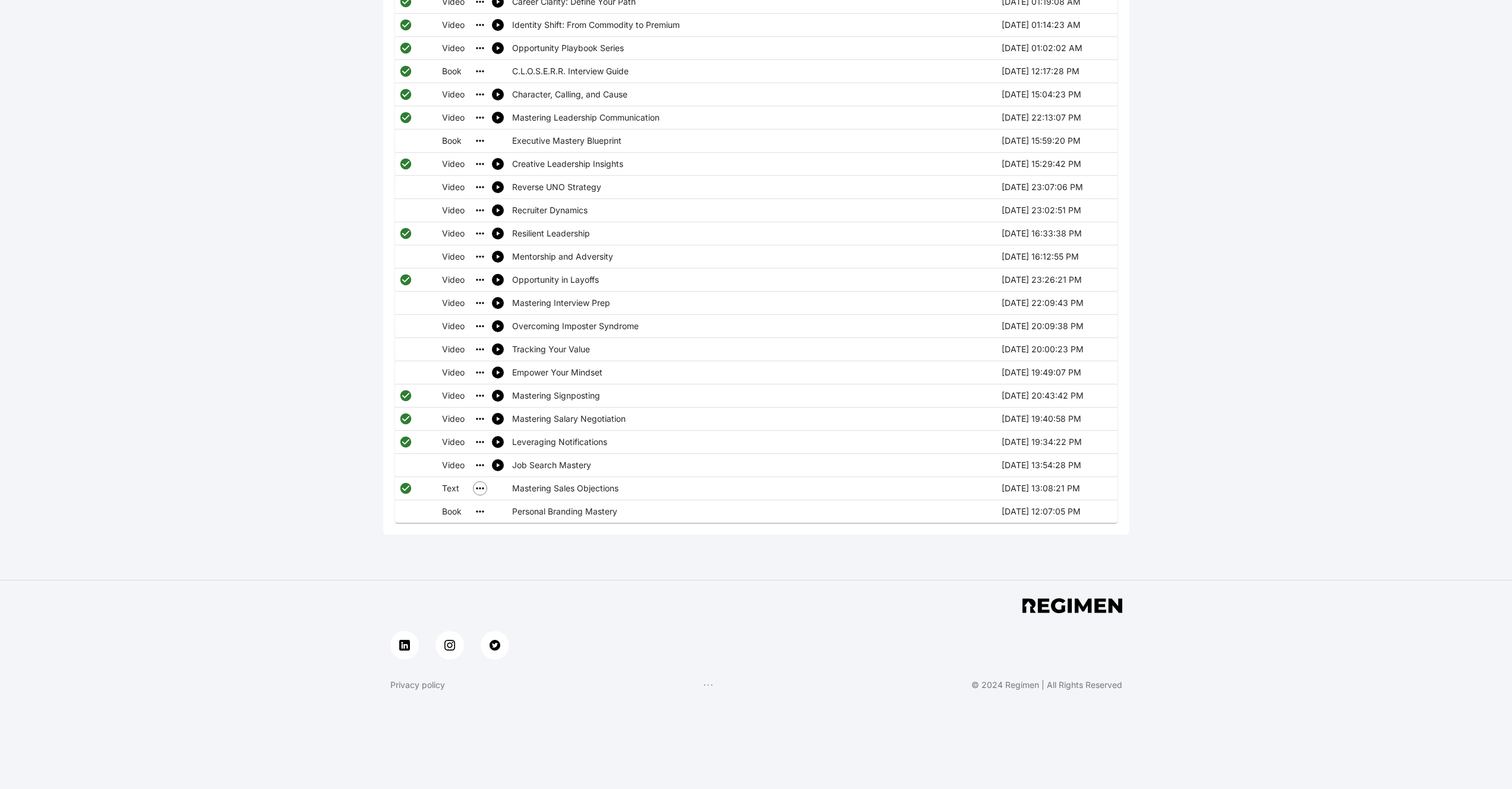
scroll to position [1226, 0]
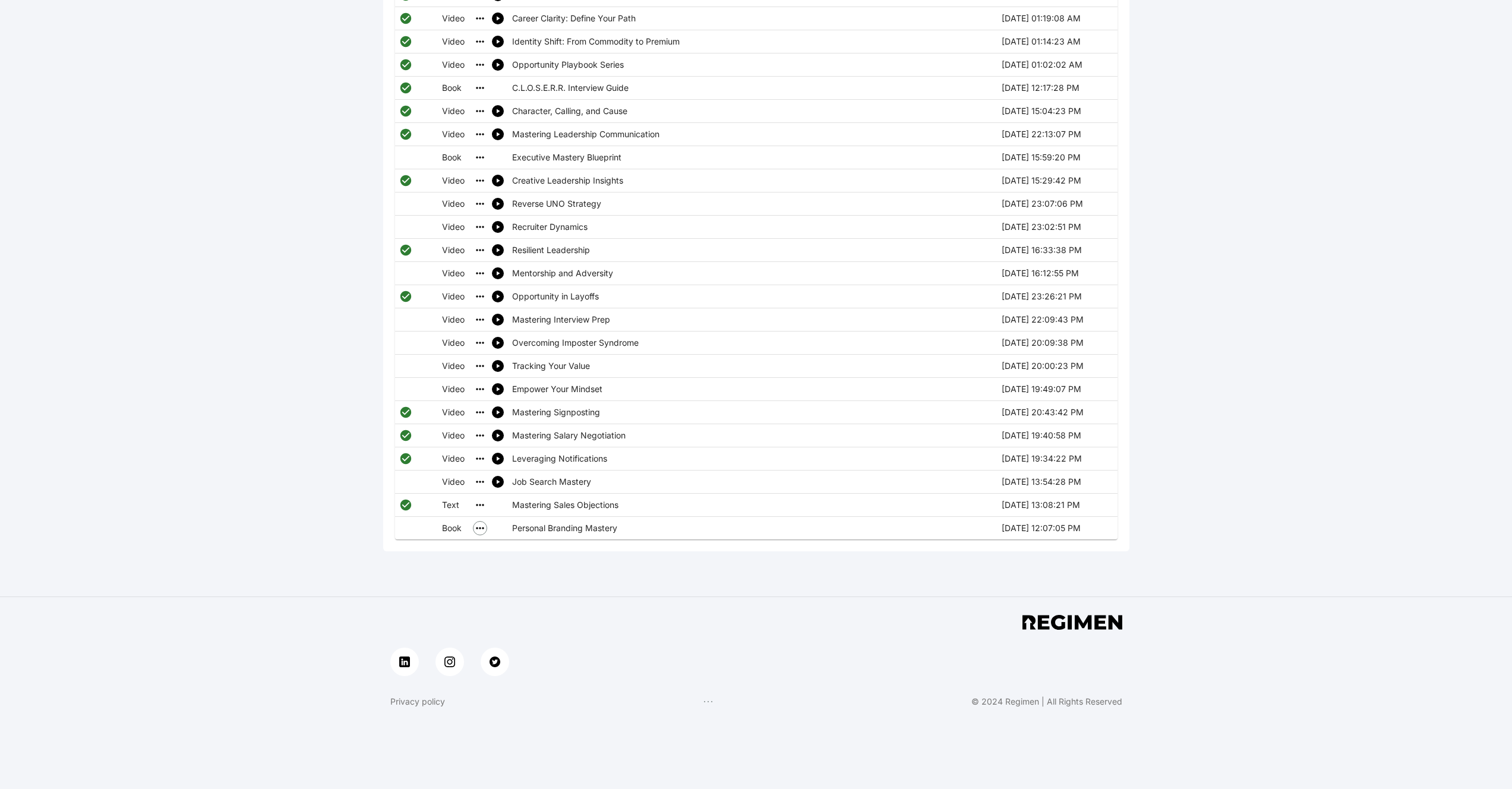
click at [485, 523] on icon "simple table" at bounding box center [480, 528] width 12 height 12
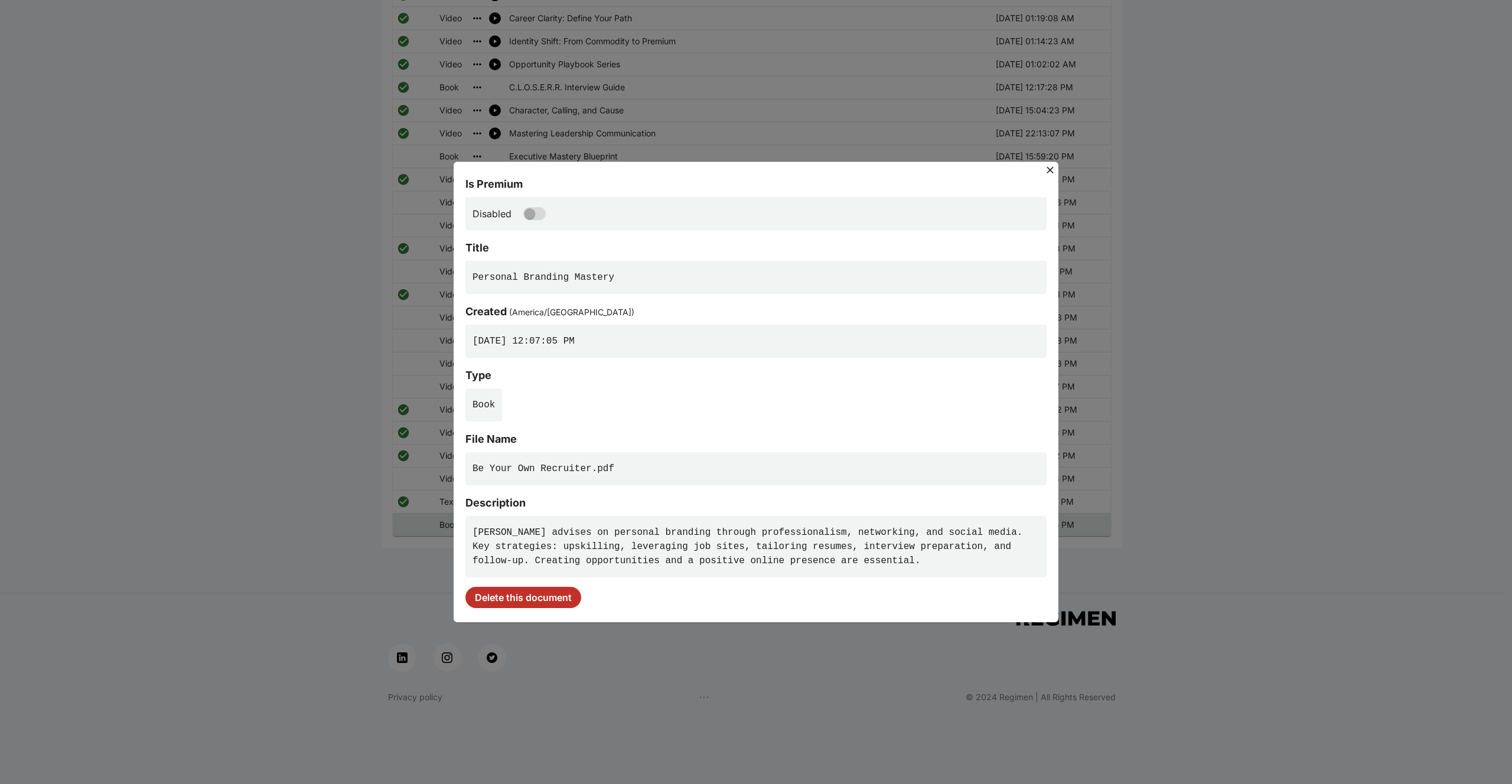
click at [527, 222] on pre "Disabled" at bounding box center [756, 214] width 581 height 33
click at [1051, 172] on icon at bounding box center [1050, 170] width 12 height 12
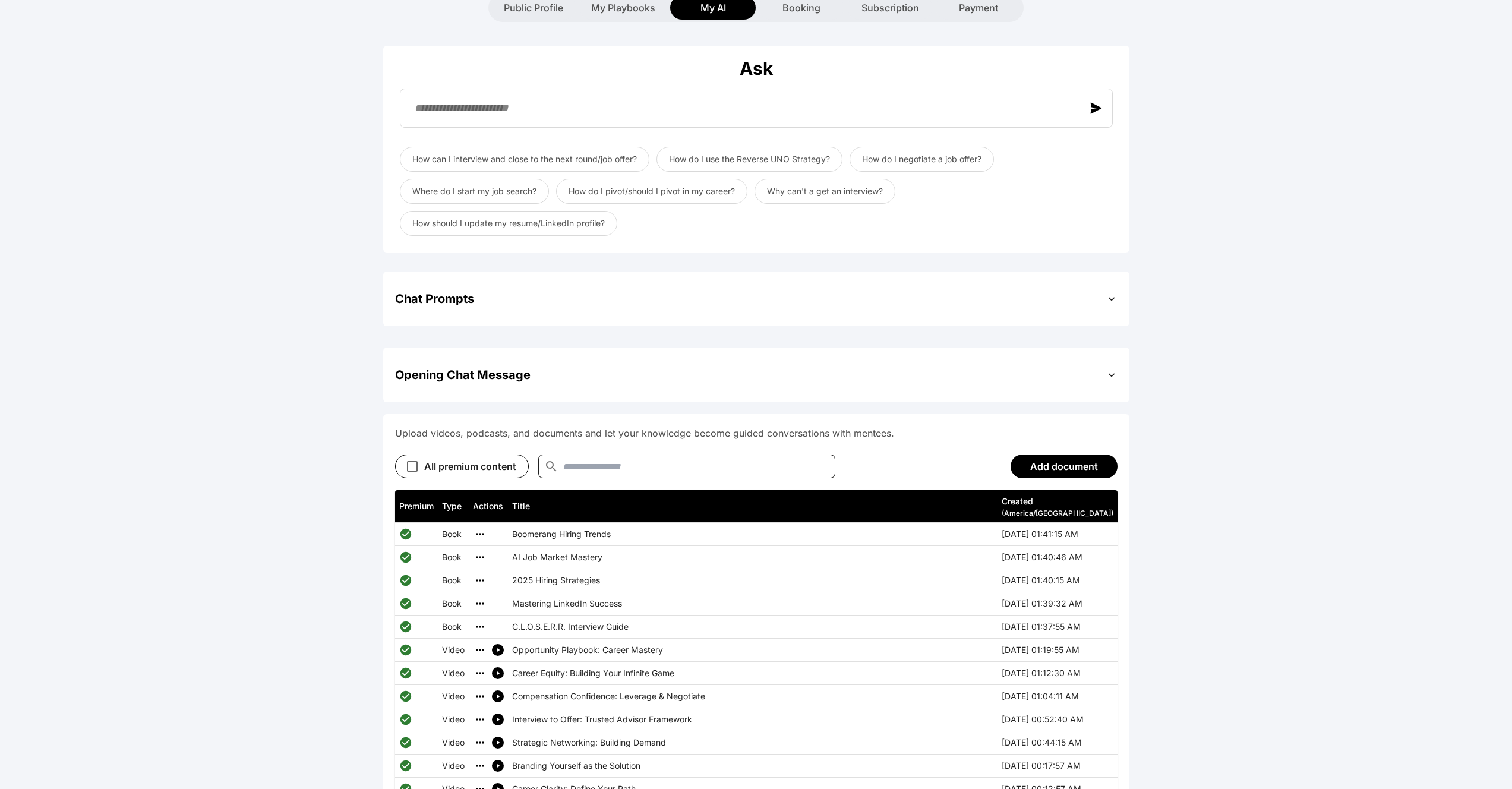
scroll to position [202, 0]
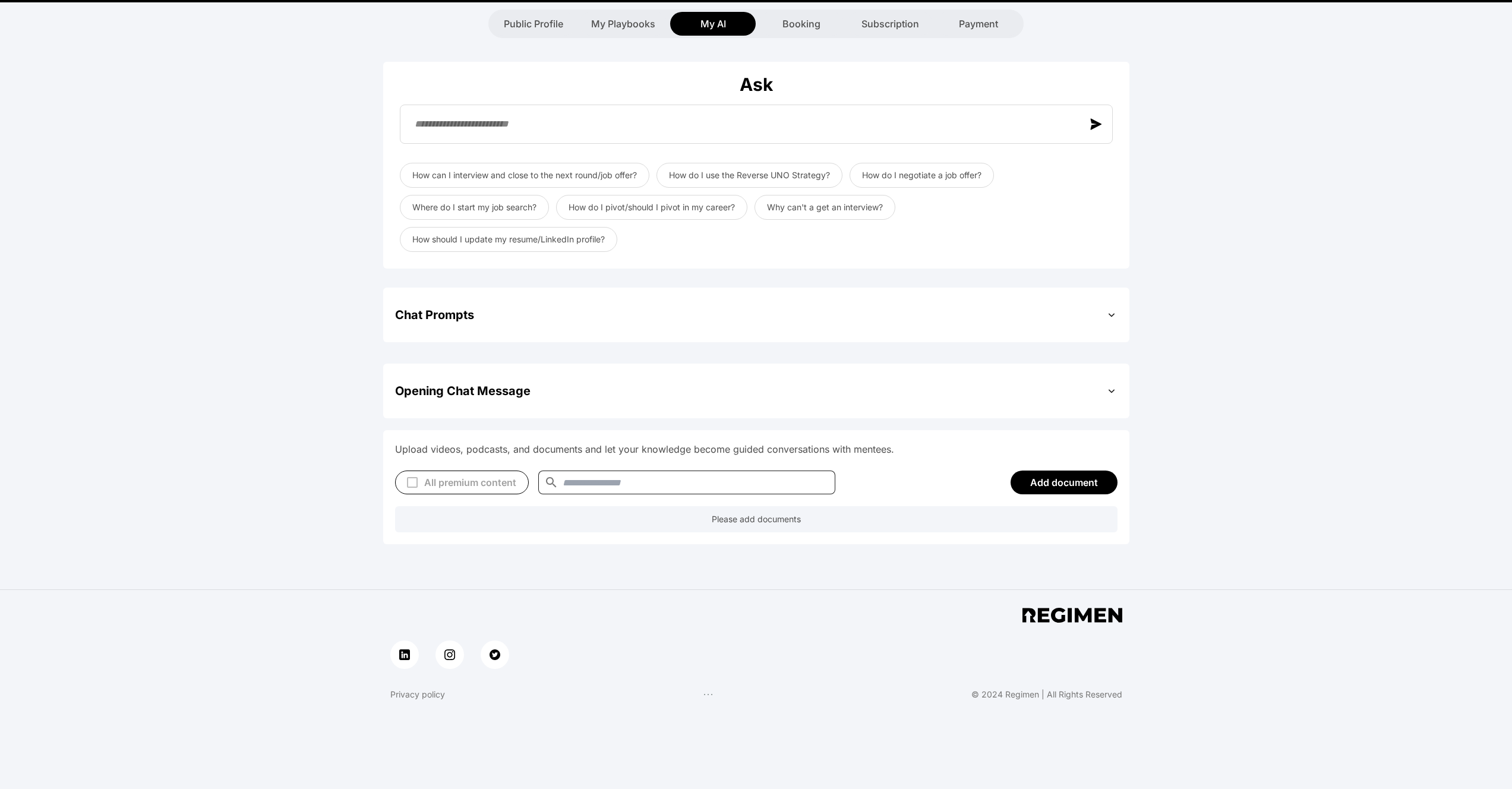
type textarea "**********"
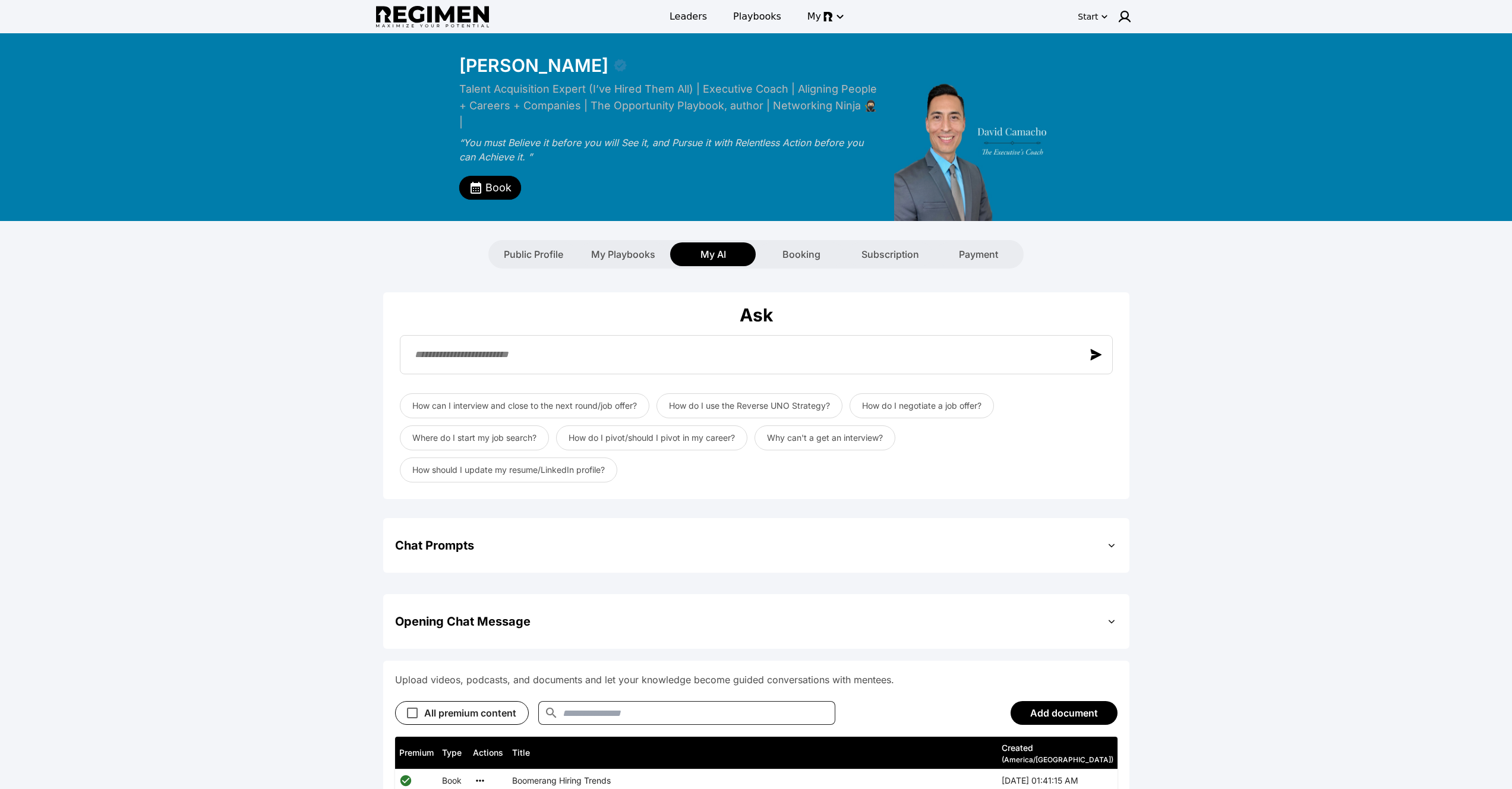
click at [1136, 15] on header "Leaders Playbooks My Start" at bounding box center [756, 17] width 1512 height 34
click at [1130, 14] on img at bounding box center [1124, 16] width 14 height 14
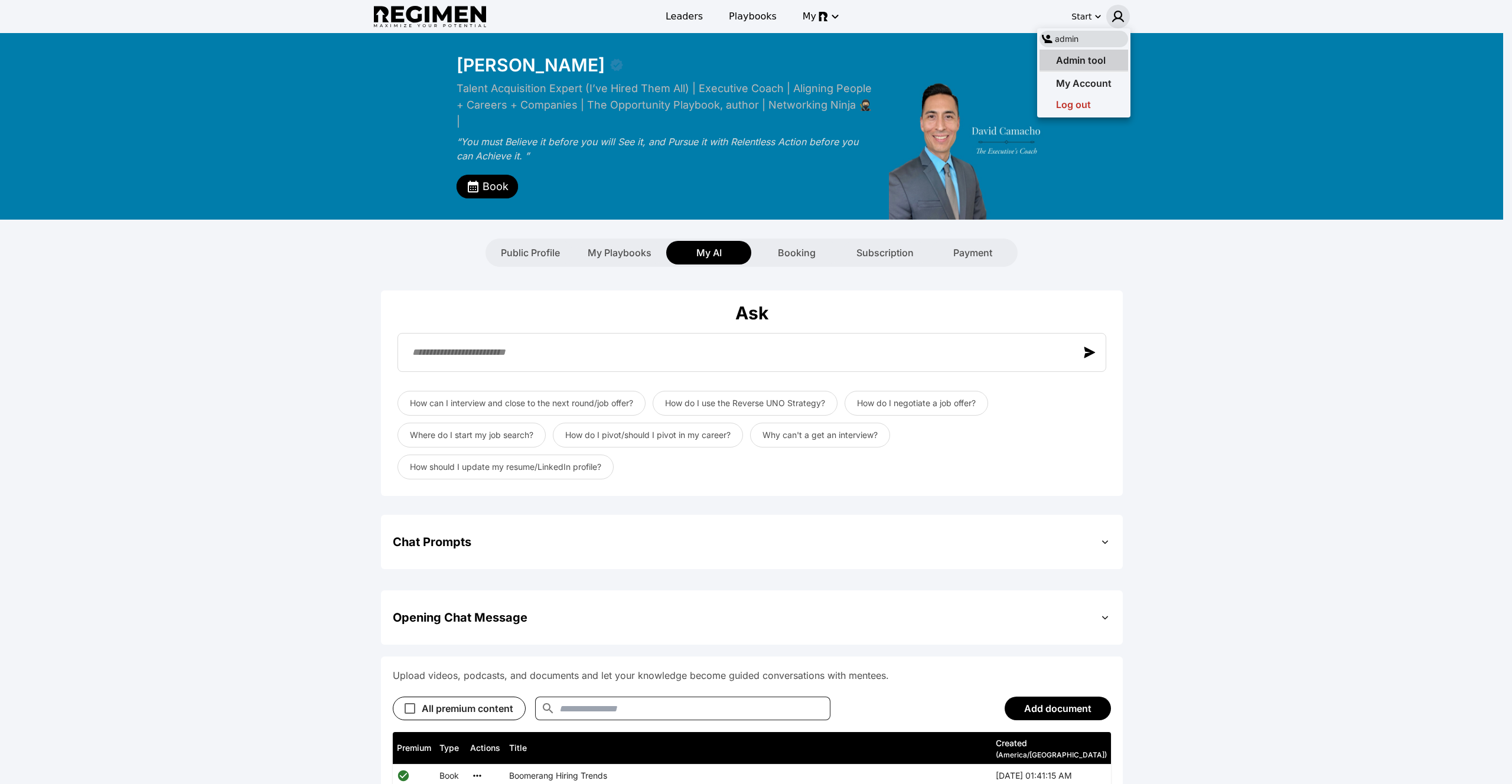
click at [1107, 50] on div "Admin tool" at bounding box center [1084, 60] width 89 height 21
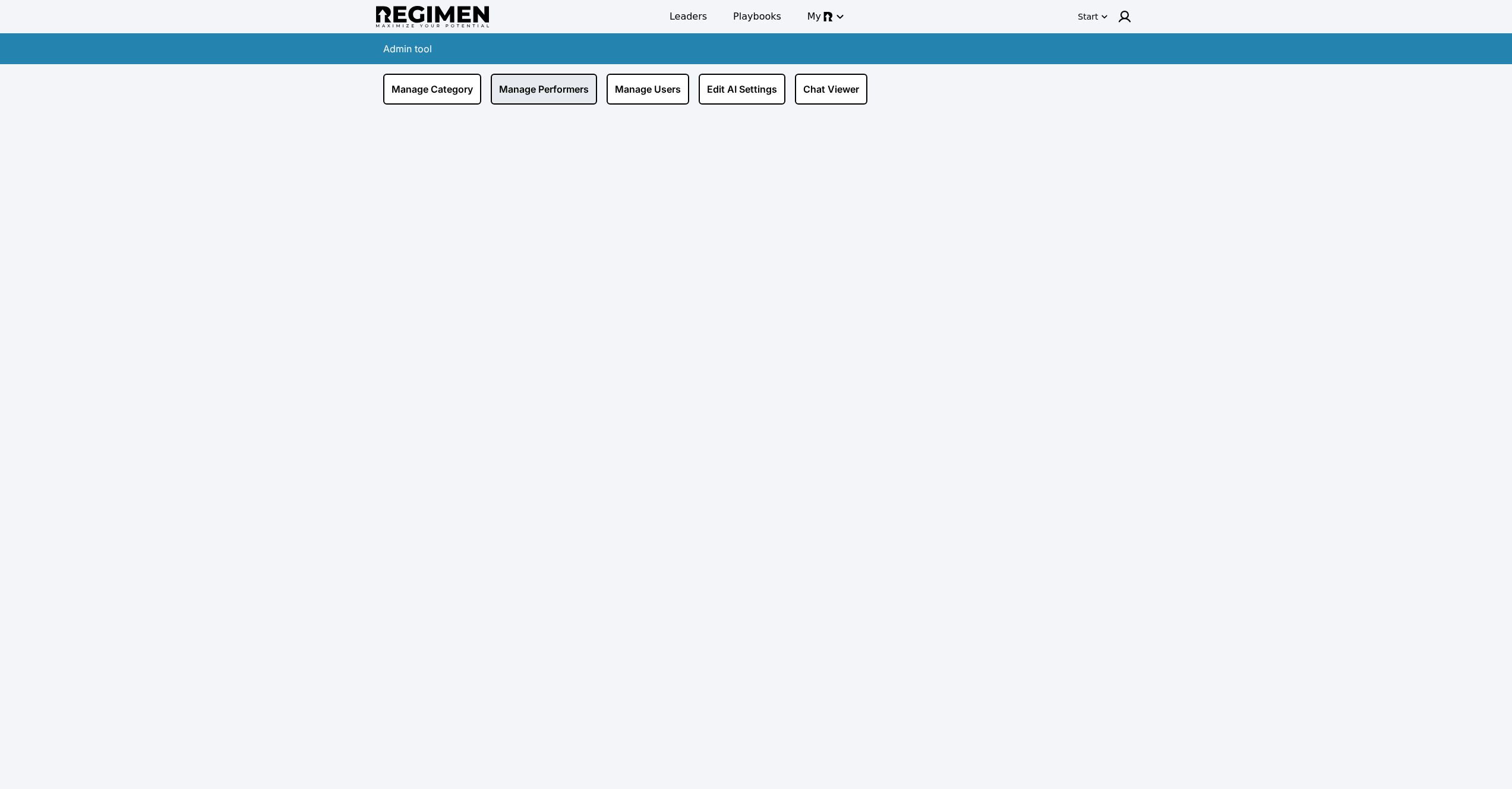
click at [560, 91] on link "Manage Performers" at bounding box center [544, 89] width 106 height 31
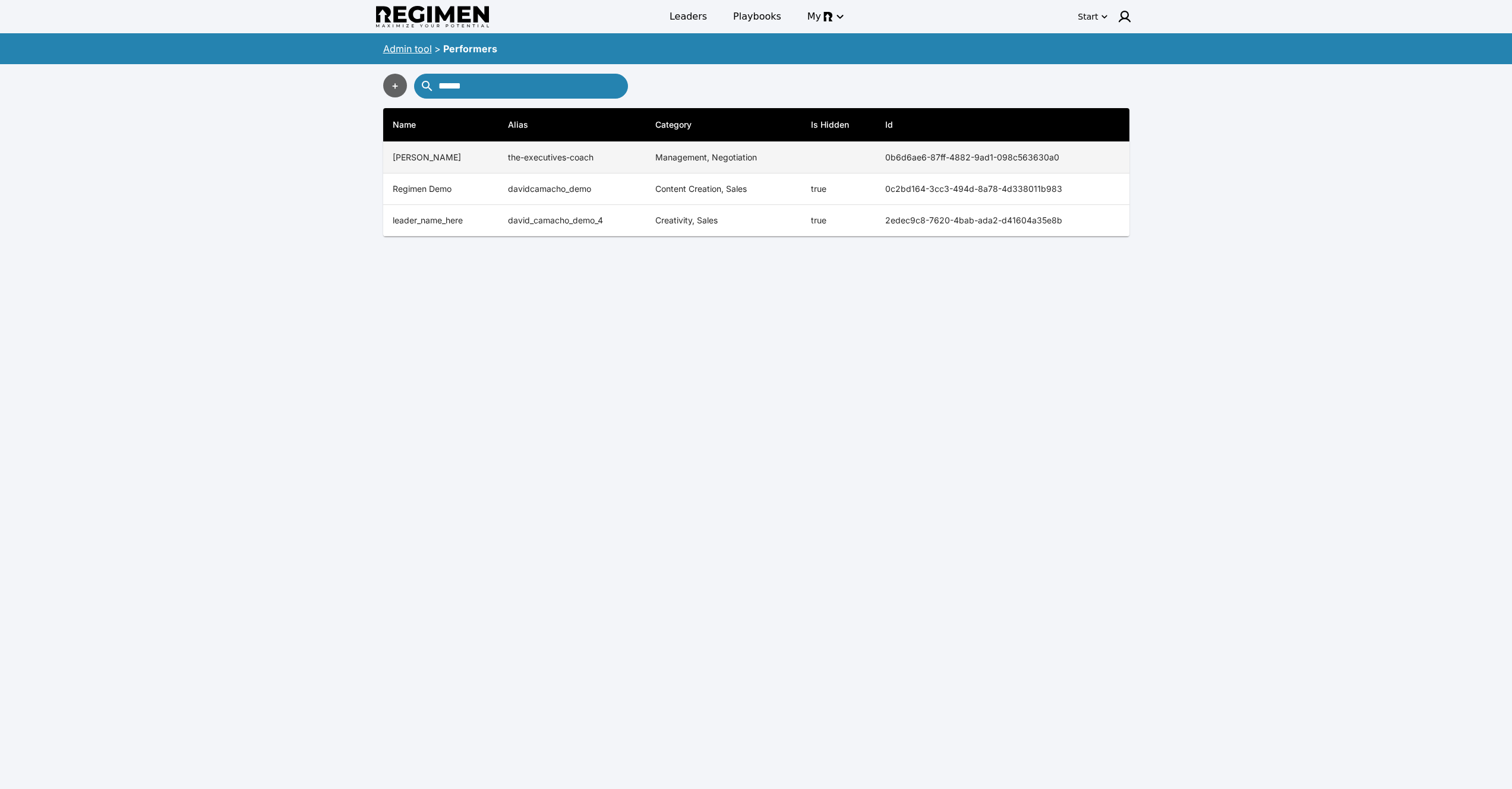
type input "******"
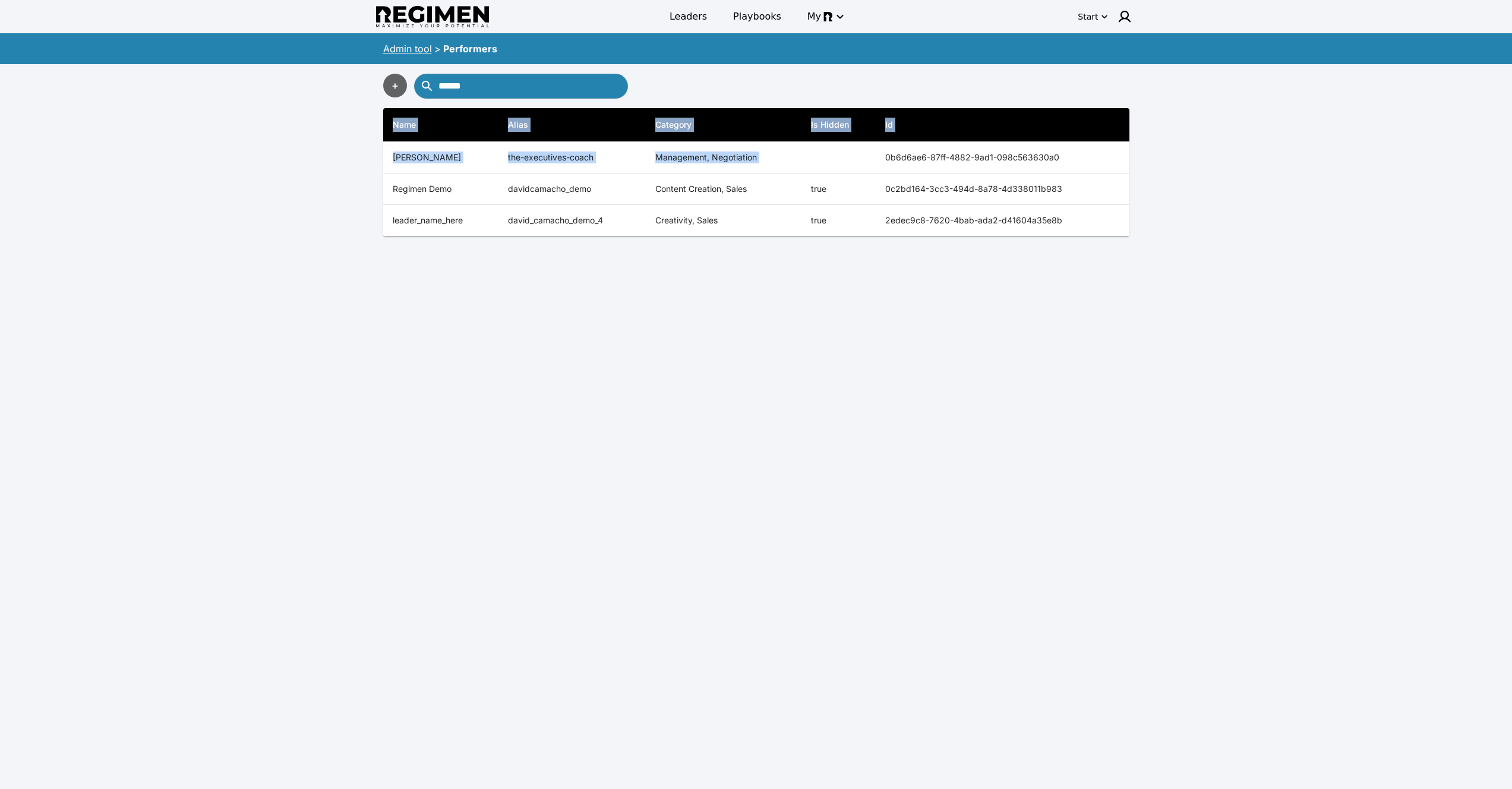
drag, startPoint x: 882, startPoint y: 151, endPoint x: 1140, endPoint y: 165, distance: 258.4
click at [1140, 165] on div "Leaders Playbooks My Start Admin tool > Performers + ****** Name Alias Category…" at bounding box center [756, 408] width 1512 height 818
click at [1215, 146] on div "Leaders Playbooks My Start Admin tool > Performers + ****** Name Alias Category…" at bounding box center [756, 408] width 1512 height 818
click at [687, 14] on span "Leaders" at bounding box center [688, 16] width 37 height 14
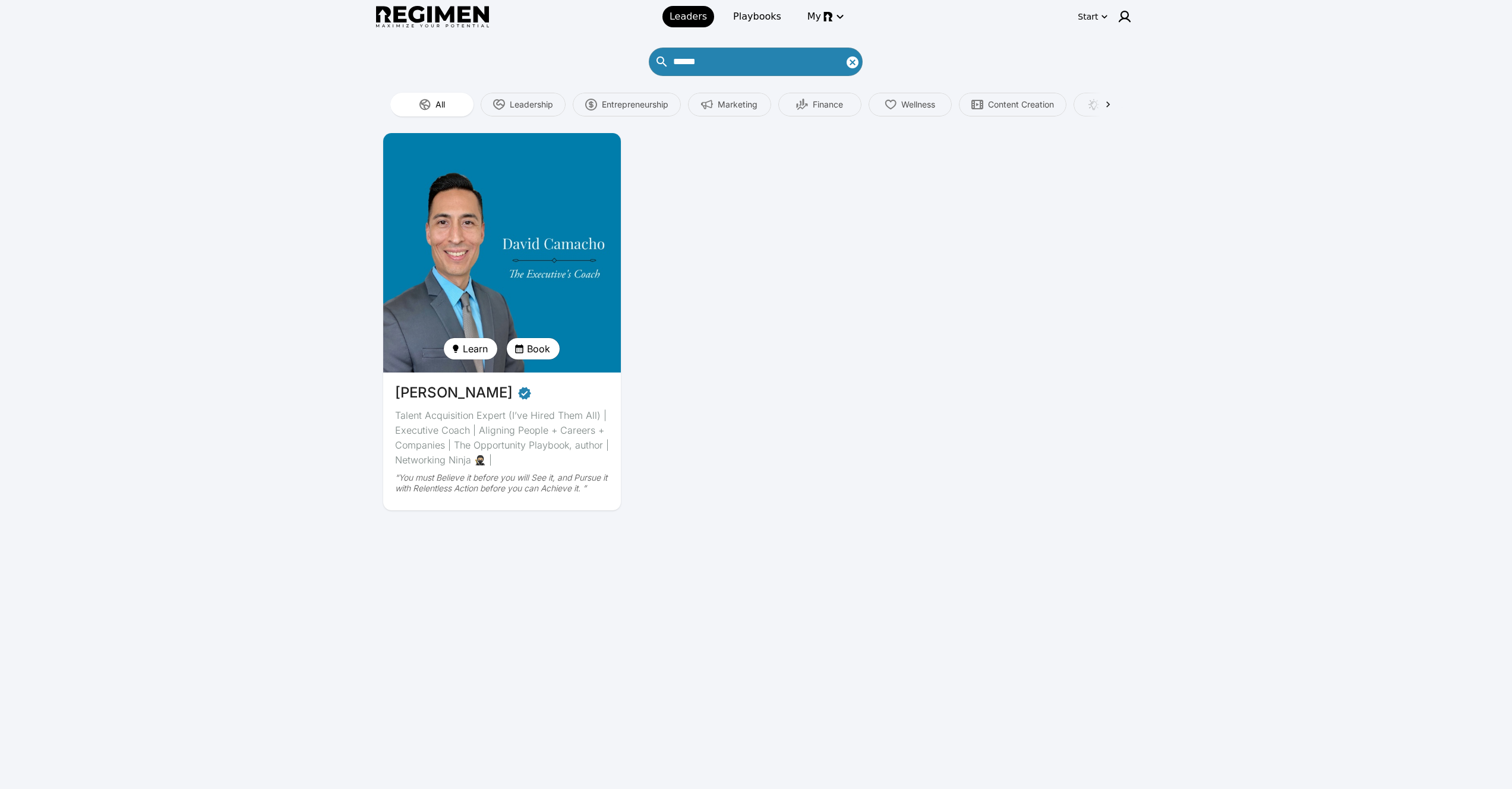
click at [533, 201] on img at bounding box center [502, 253] width 244 height 246
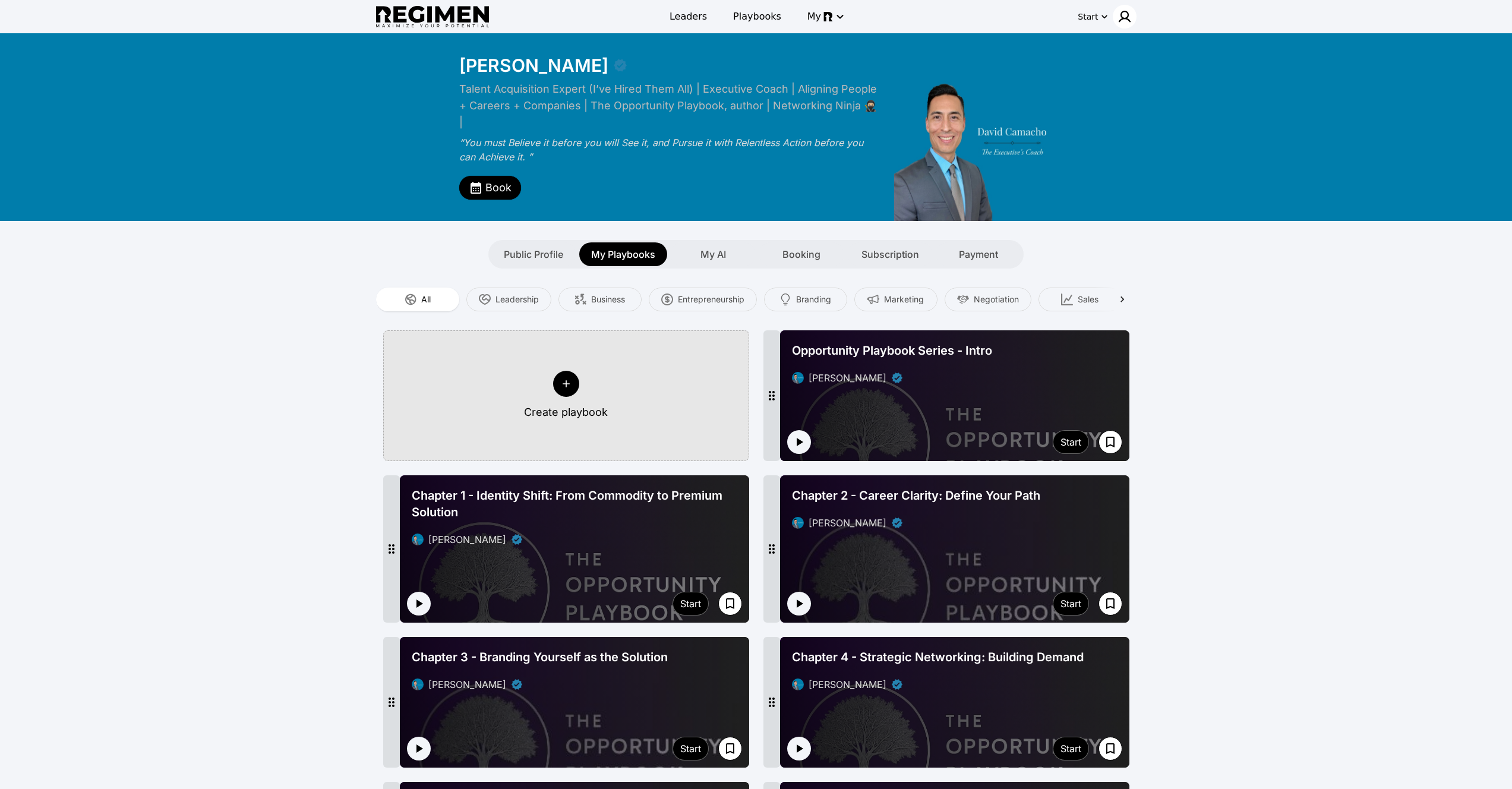
click at [1120, 7] on div at bounding box center [1124, 17] width 24 height 24
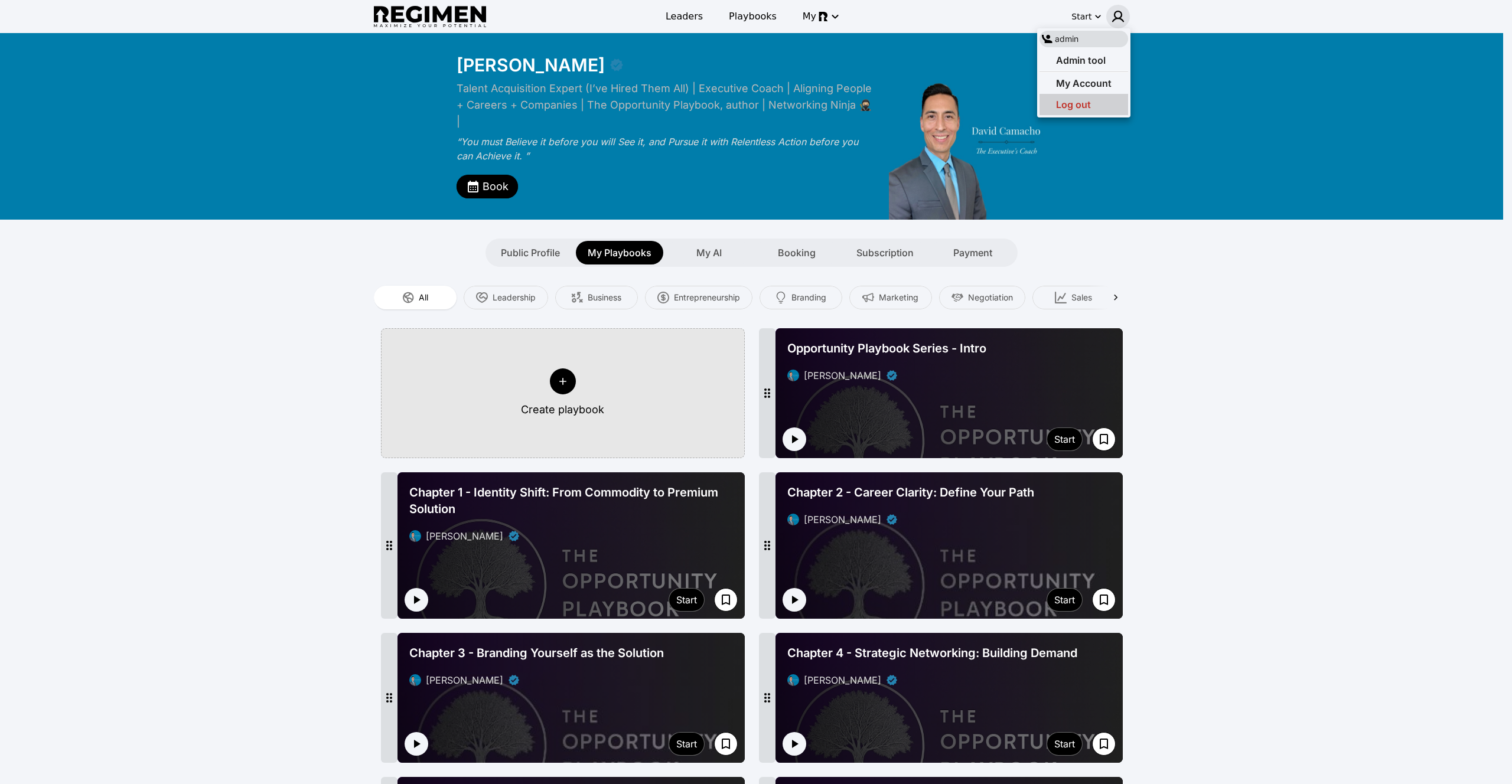
click at [1094, 97] on div "Log out" at bounding box center [1084, 104] width 89 height 21
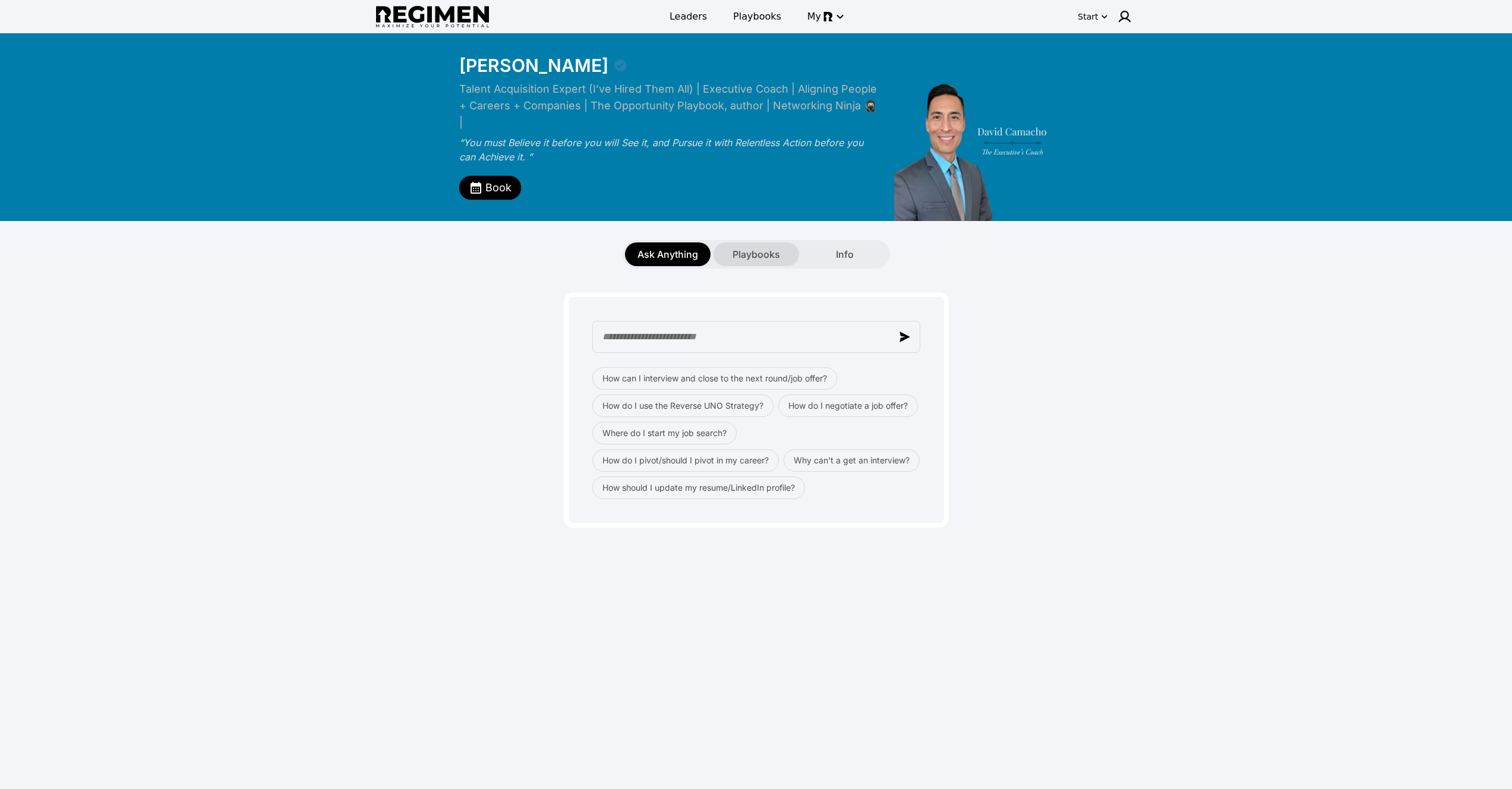
click at [727, 243] on div "Playbooks" at bounding box center [756, 255] width 86 height 24
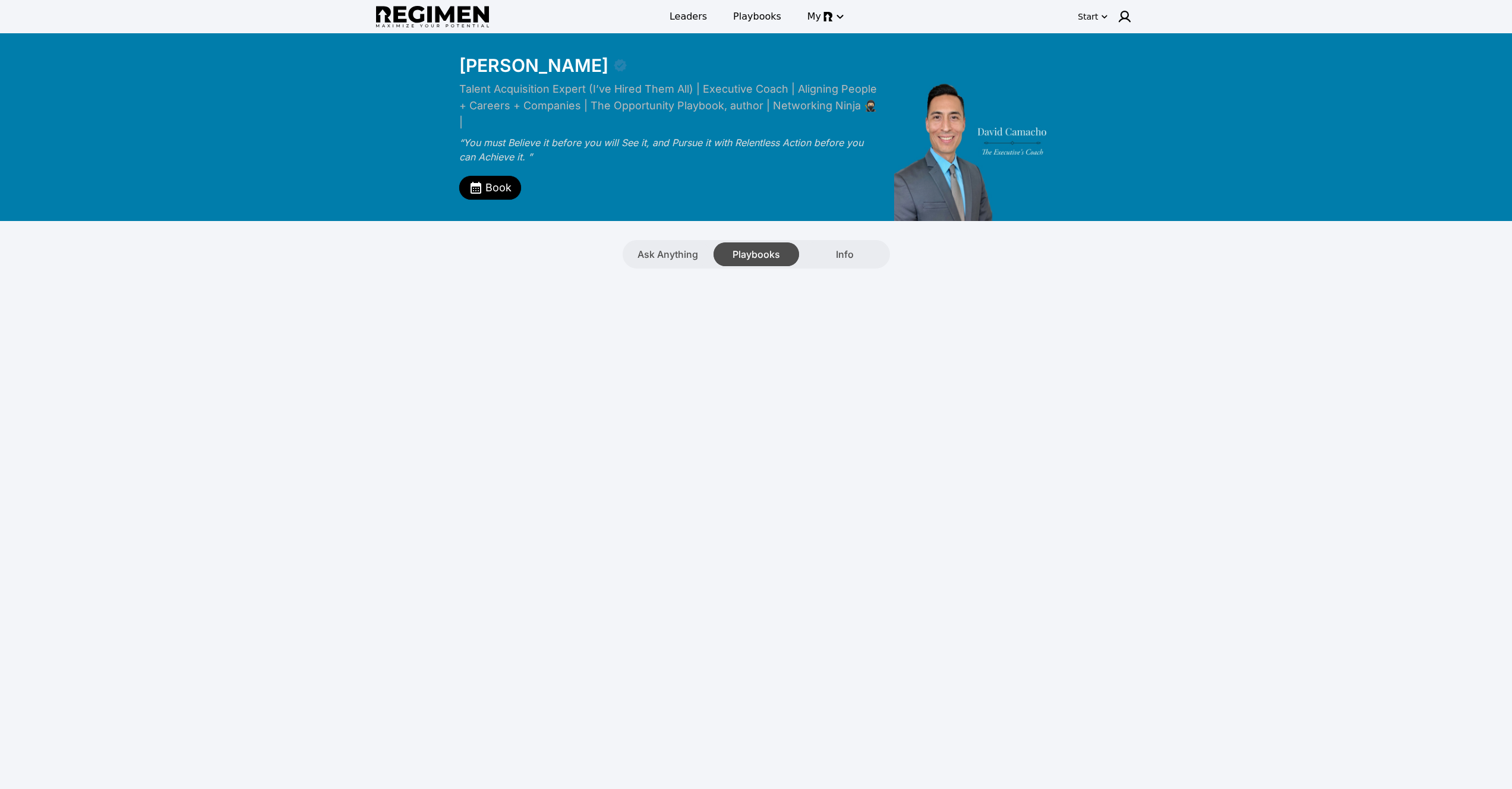
click at [729, 243] on div "Playbooks" at bounding box center [756, 255] width 86 height 24
click at [745, 247] on span "Playbooks" at bounding box center [756, 254] width 48 height 14
click at [833, 243] on div "Info" at bounding box center [844, 255] width 86 height 24
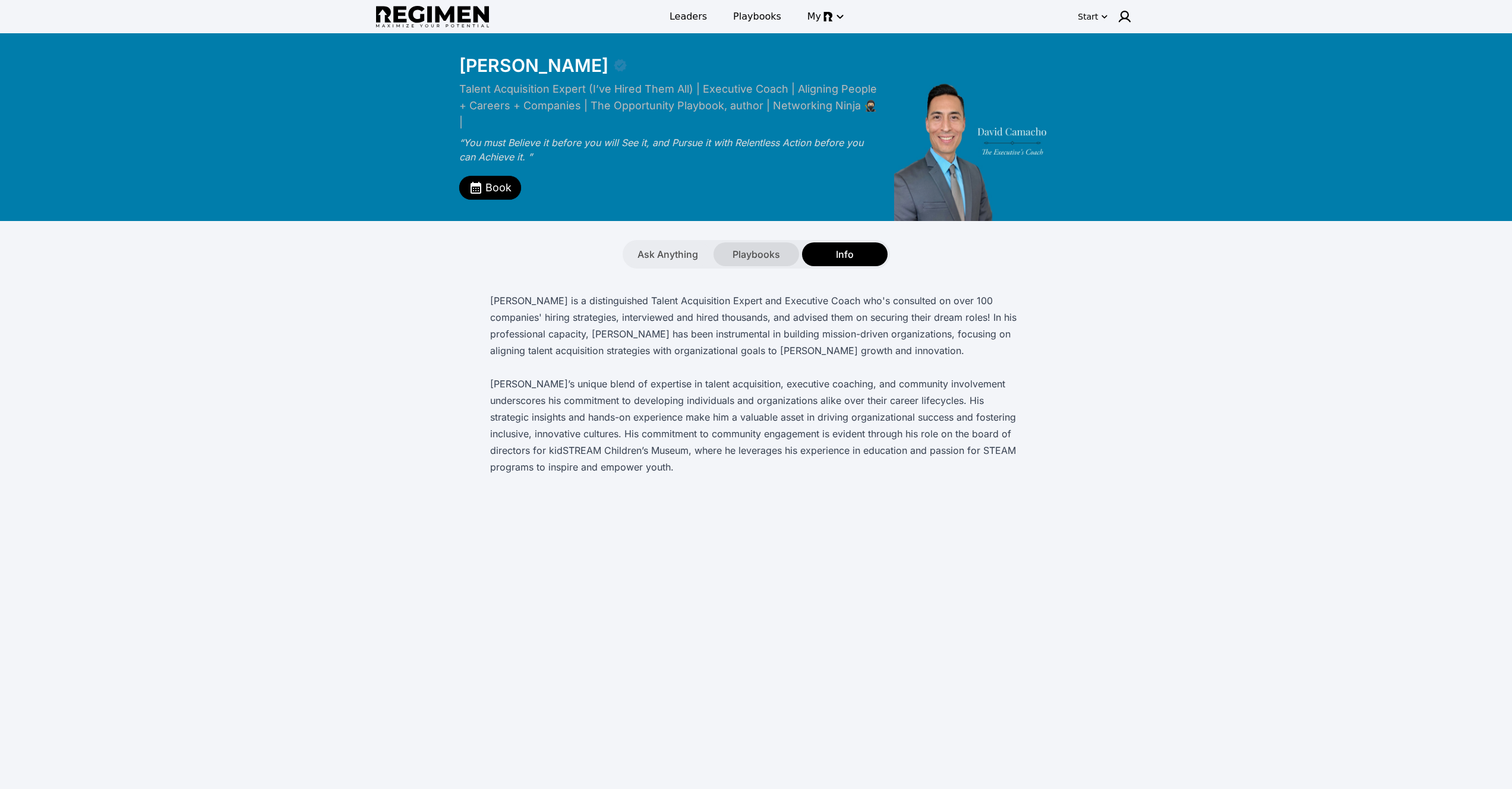
click at [743, 247] on span "Playbooks" at bounding box center [756, 254] width 48 height 14
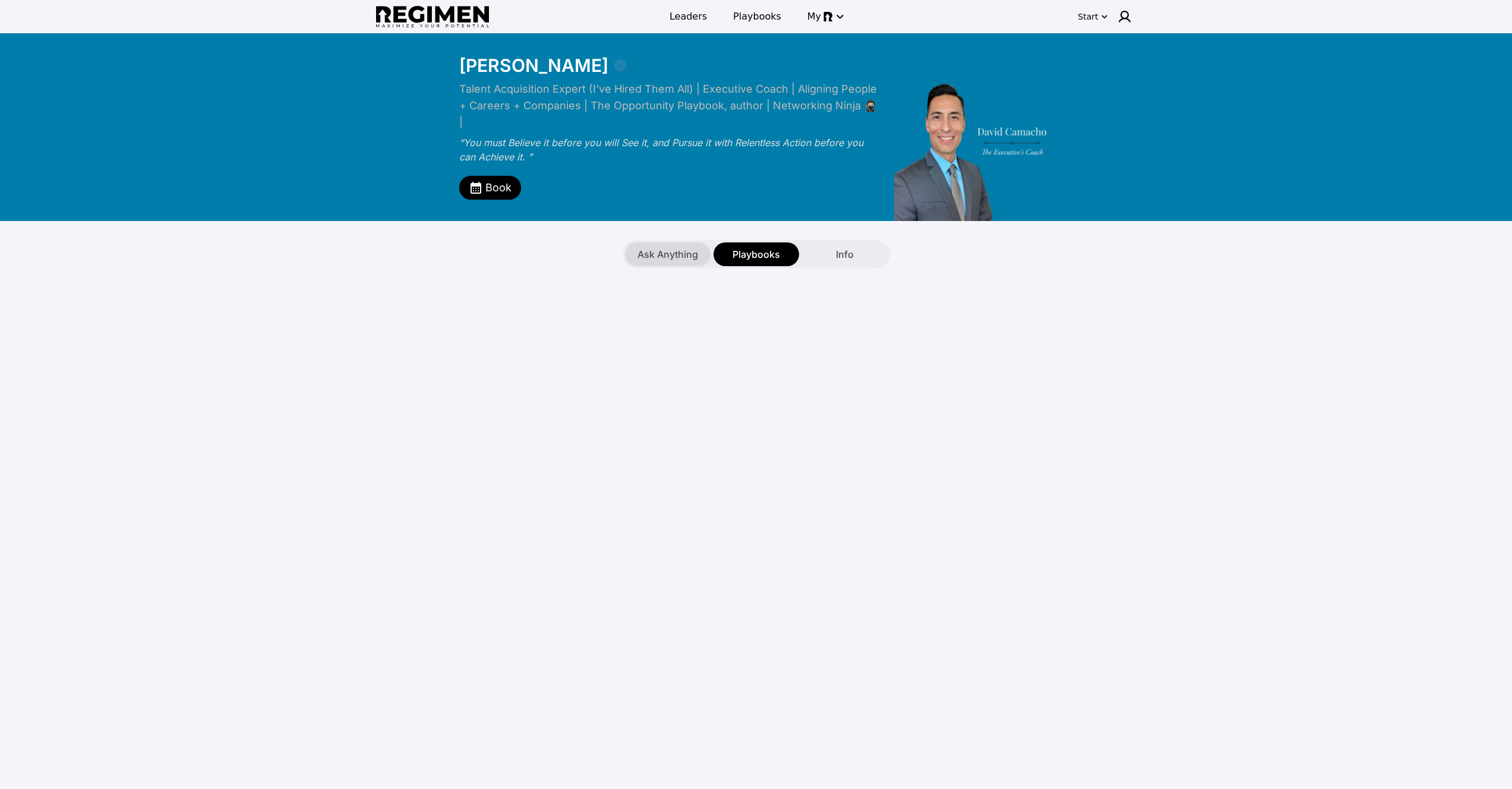
click at [661, 247] on span "Ask Anything" at bounding box center [668, 254] width 61 height 14
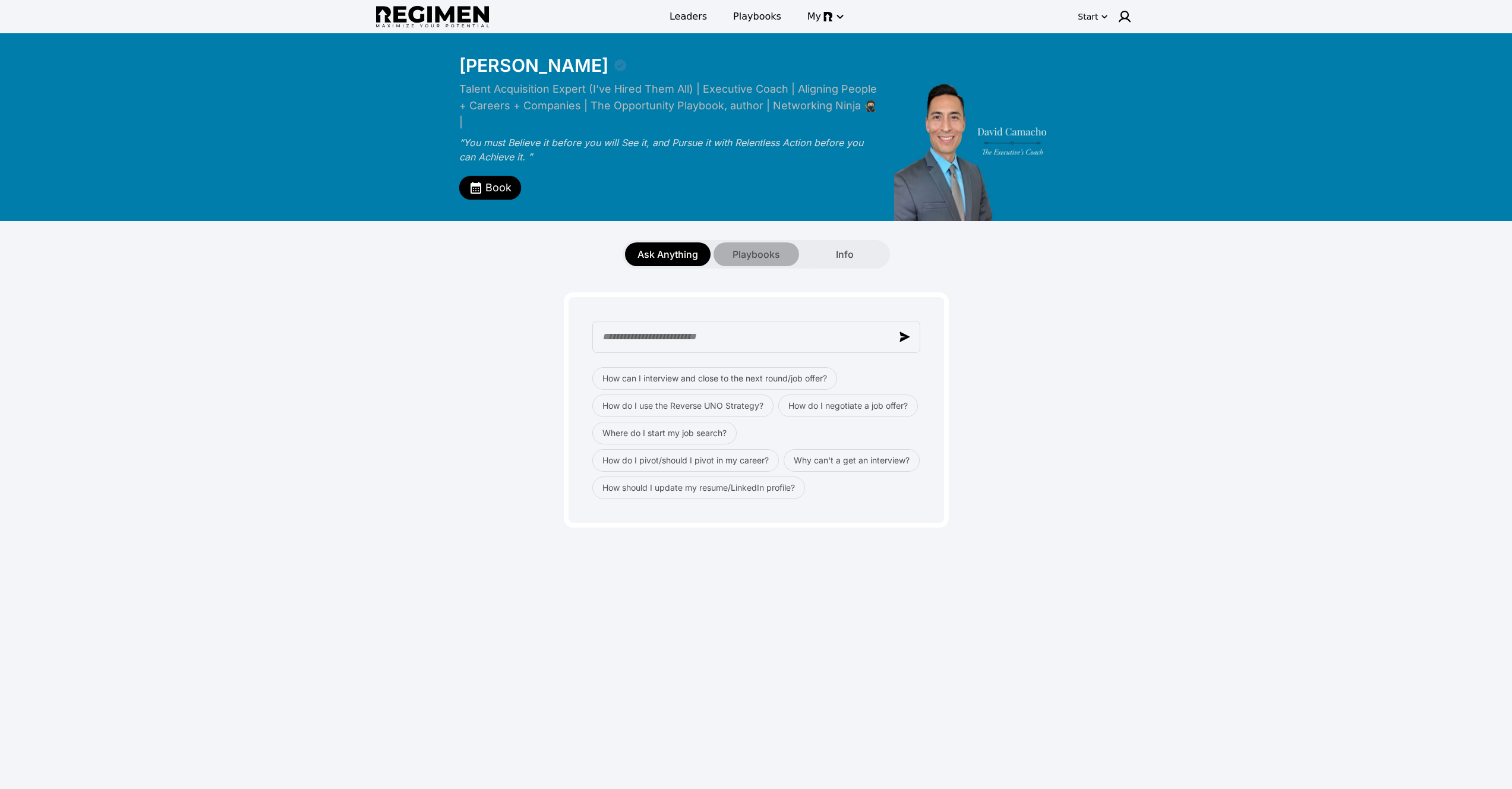
click at [763, 247] on span "Playbooks" at bounding box center [756, 254] width 48 height 14
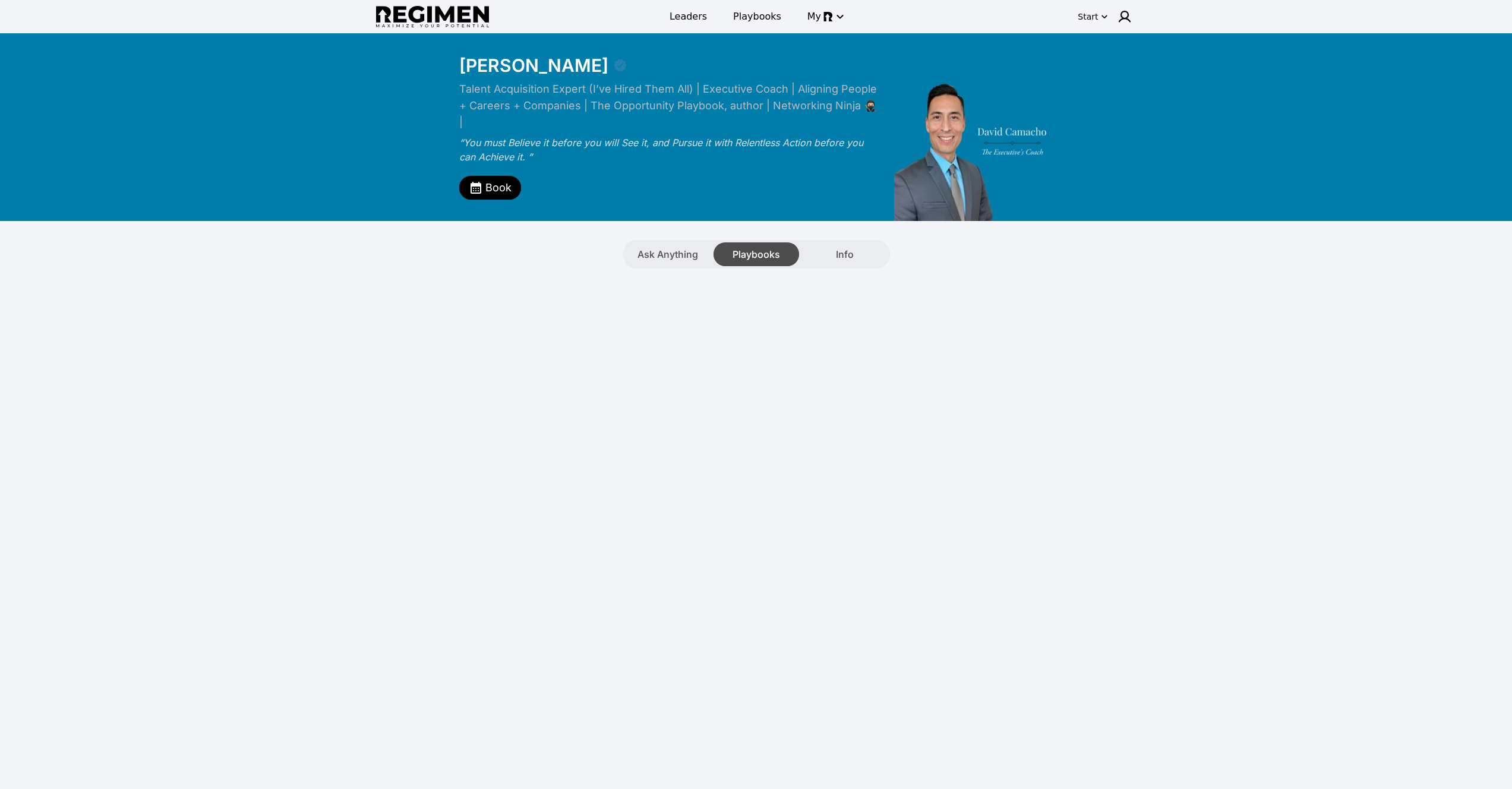
click at [763, 247] on span "Playbooks" at bounding box center [756, 254] width 48 height 14
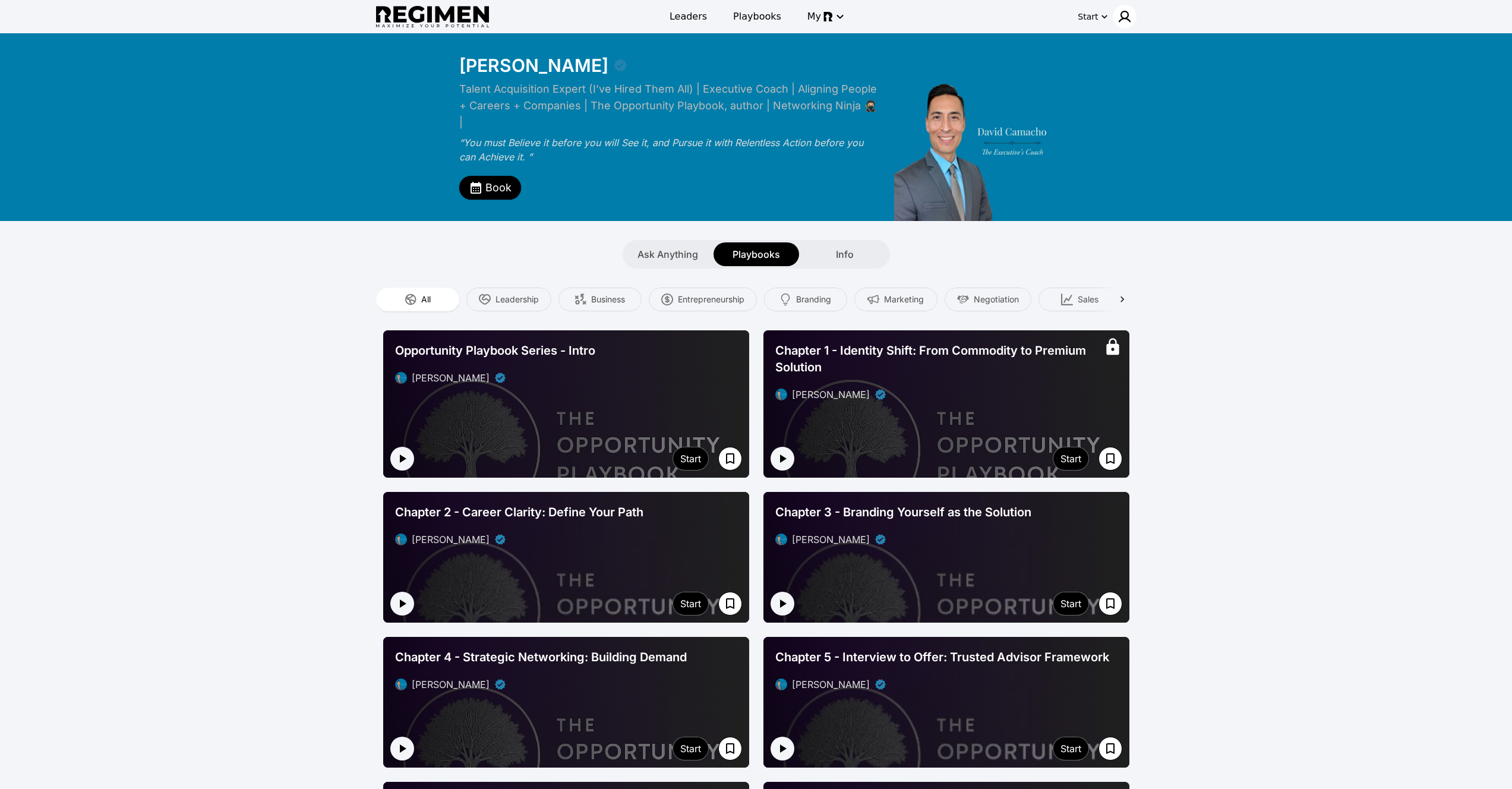
click at [1121, 12] on img at bounding box center [1124, 16] width 14 height 14
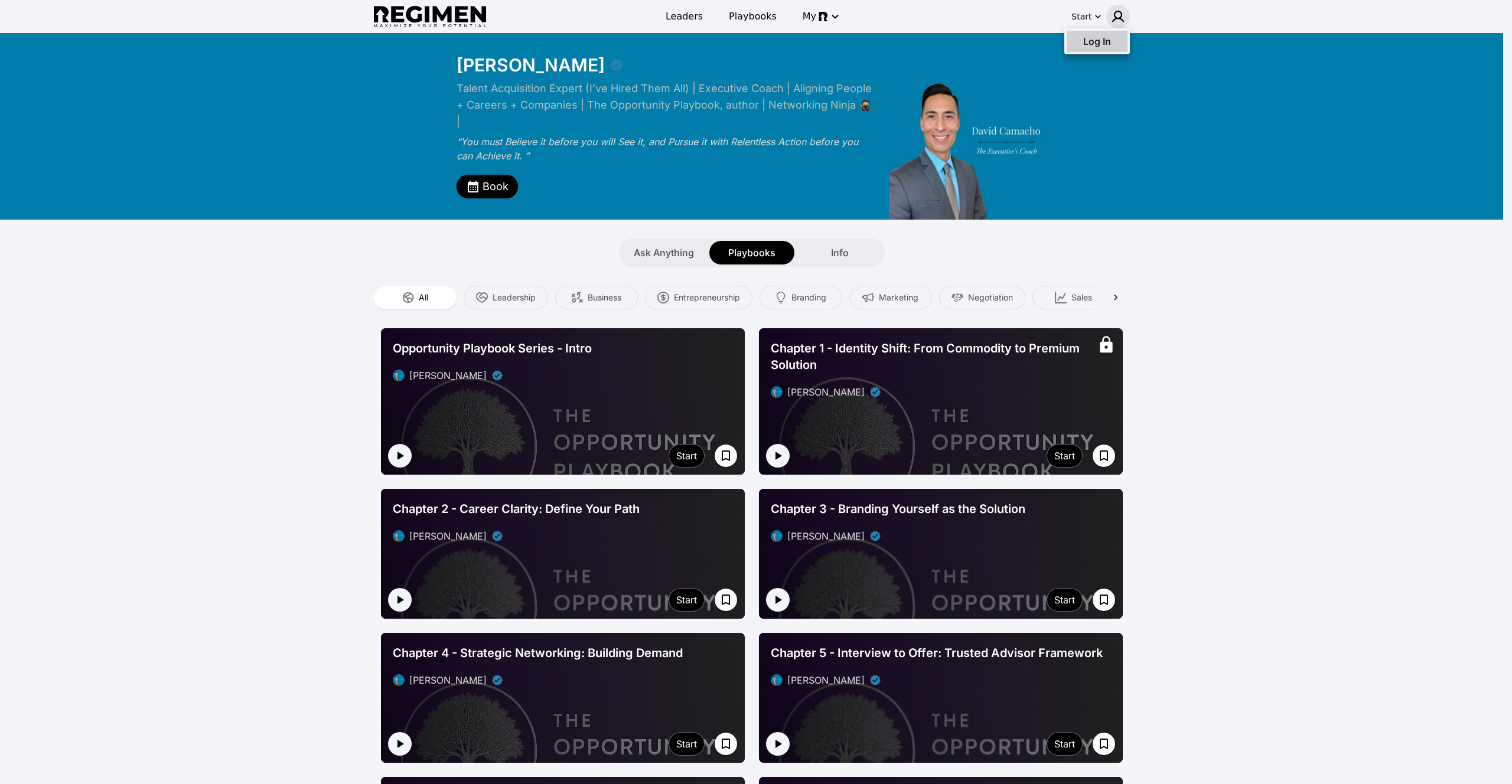
click at [1110, 38] on span "Log In" at bounding box center [1097, 41] width 28 height 12
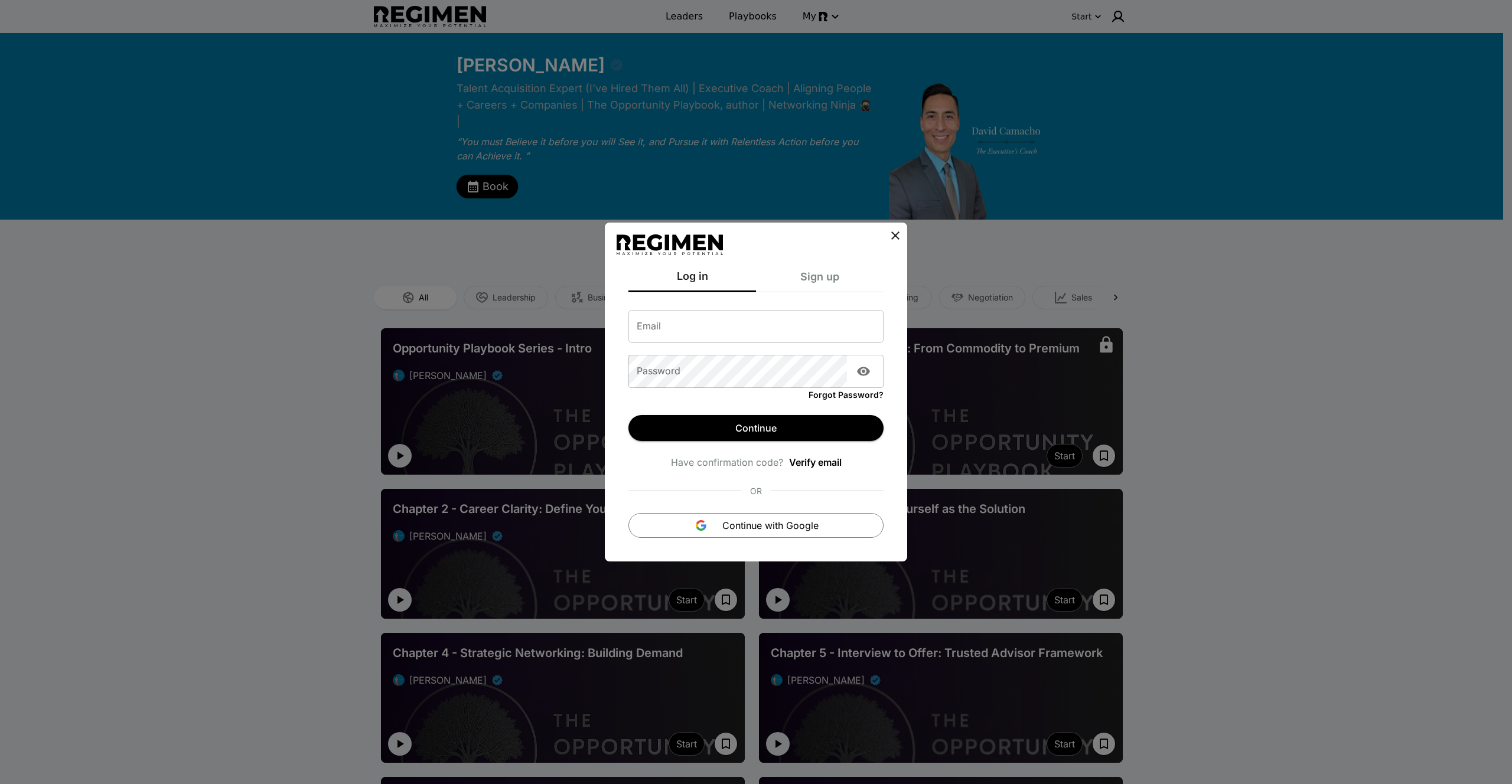
type input "**********"
click at [730, 426] on button "Continue" at bounding box center [756, 428] width 255 height 26
